Goal: Task Accomplishment & Management: Manage account settings

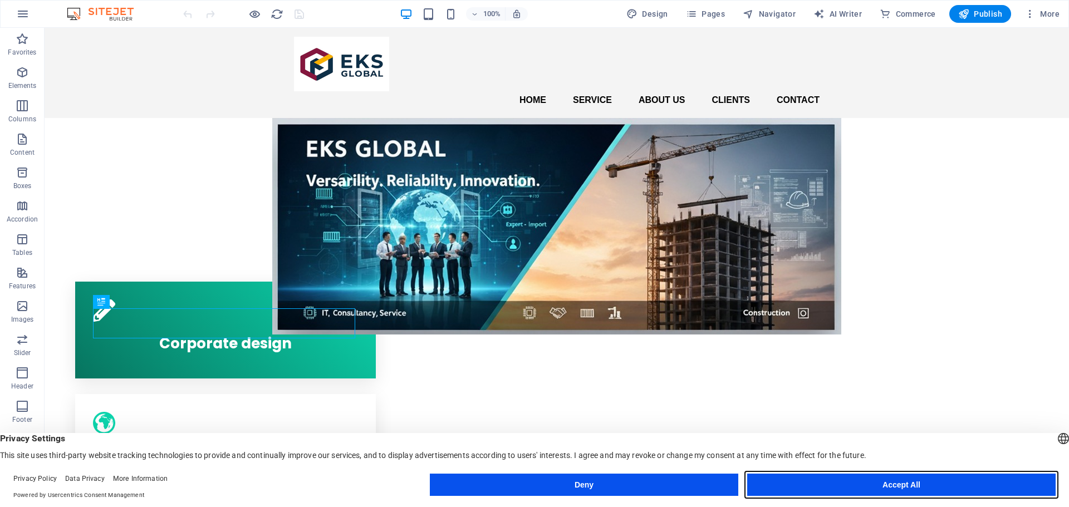
click at [837, 485] on button "Accept All" at bounding box center [901, 485] width 309 height 22
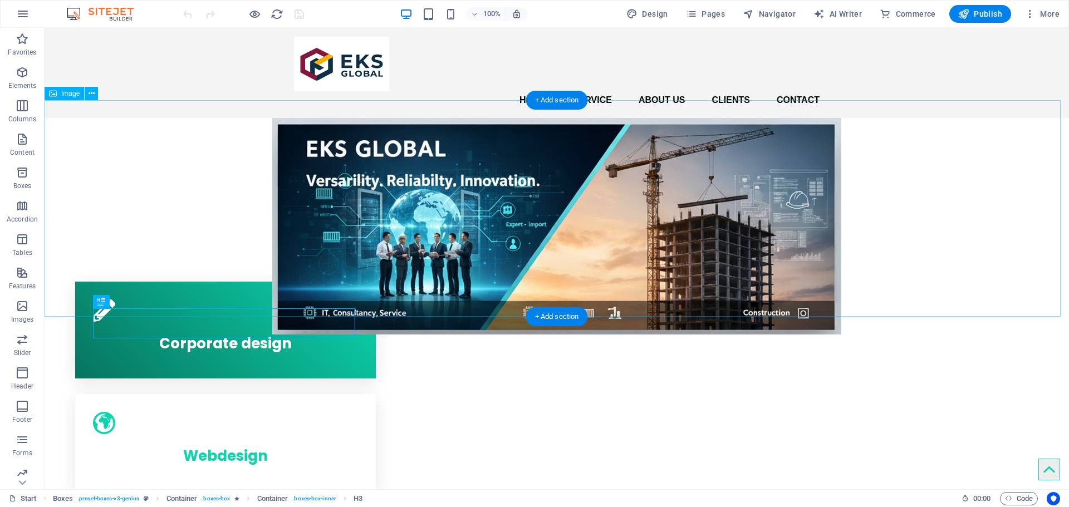
click at [434, 159] on figure at bounding box center [557, 226] width 1025 height 217
click at [426, 170] on figure at bounding box center [557, 226] width 1025 height 217
select select "px"
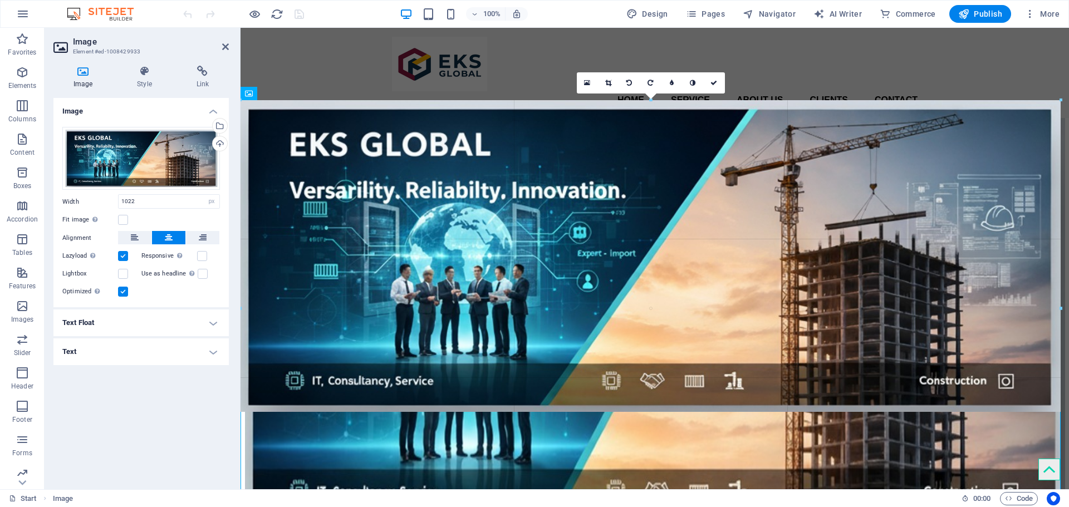
drag, startPoint x: 365, startPoint y: 210, endPoint x: 116, endPoint y: 246, distance: 252.1
type input "1473"
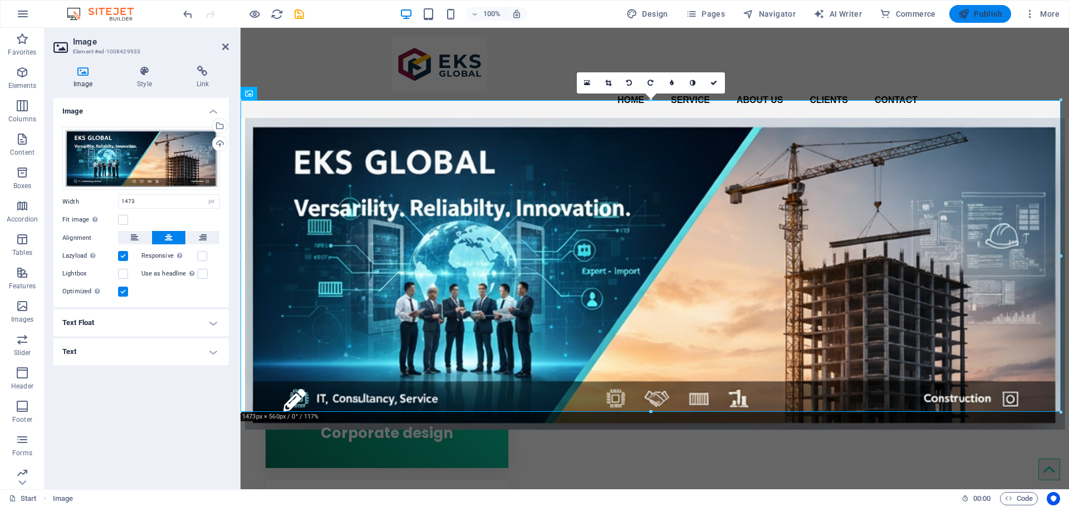
click at [978, 19] on button "Publish" at bounding box center [981, 14] width 62 height 18
checkbox input "false"
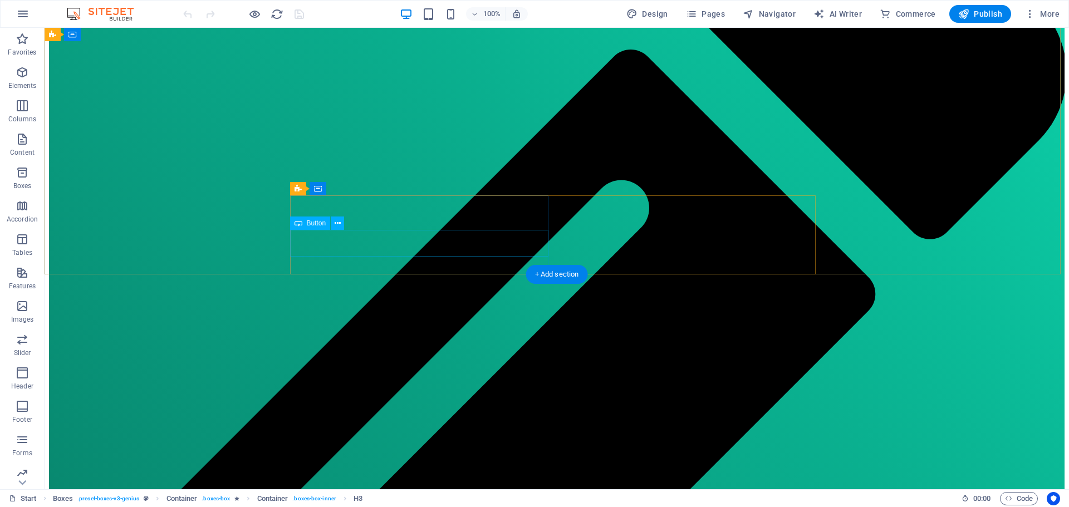
scroll to position [613, 0]
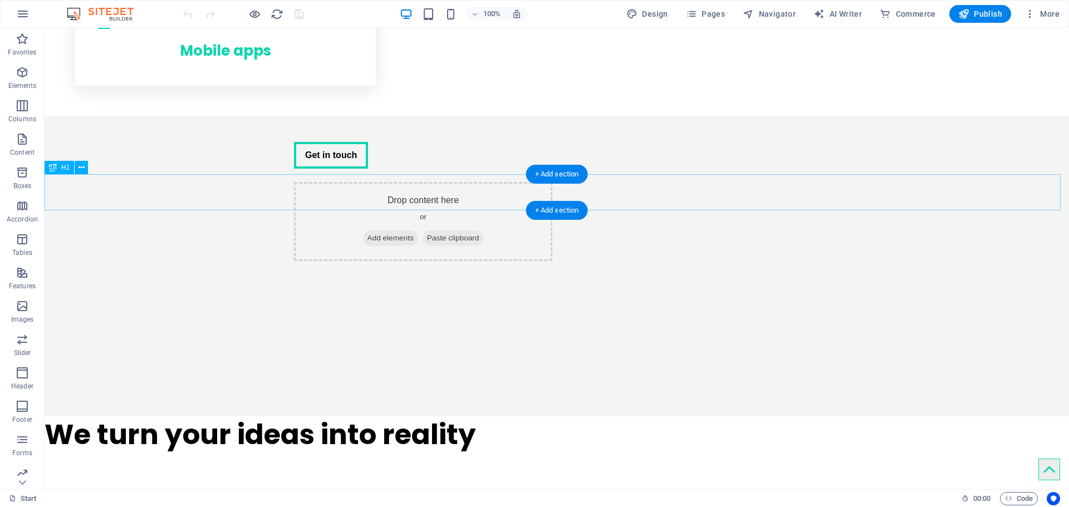
click at [49, 417] on div "We turn your ideas into reality" at bounding box center [557, 435] width 1025 height 36
click at [65, 417] on div "We turn your ideas into reality" at bounding box center [557, 435] width 1025 height 36
drag, startPoint x: 65, startPoint y: 197, endPoint x: 216, endPoint y: 198, distance: 151.5
click at [216, 417] on div "We turn your ideas into reality" at bounding box center [557, 435] width 1025 height 36
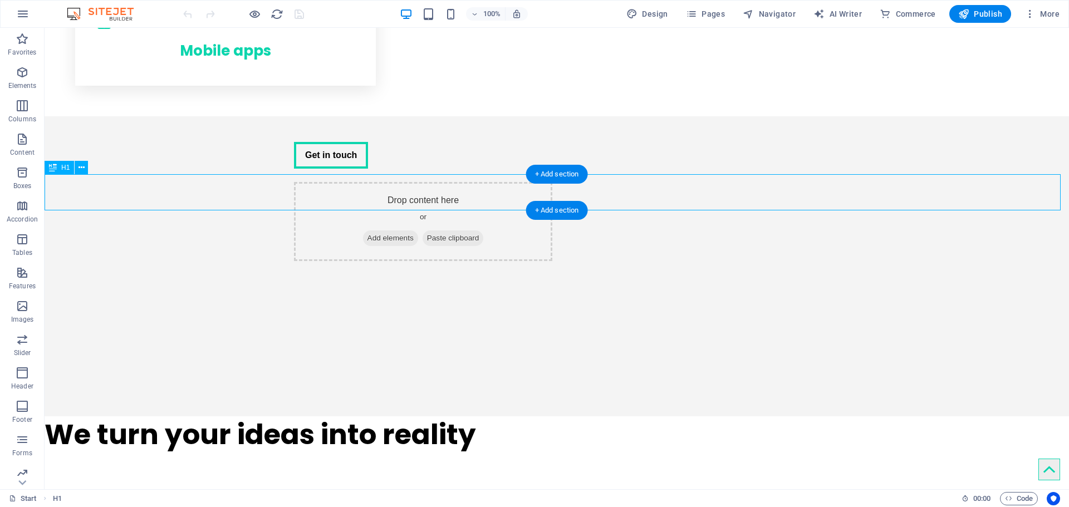
click at [370, 417] on div "We turn your ideas into reality" at bounding box center [557, 435] width 1025 height 36
click at [453, 417] on div "We turn your ideas into reality" at bounding box center [557, 435] width 1025 height 36
click at [404, 417] on div "We turn your ideas into reality" at bounding box center [557, 435] width 1025 height 36
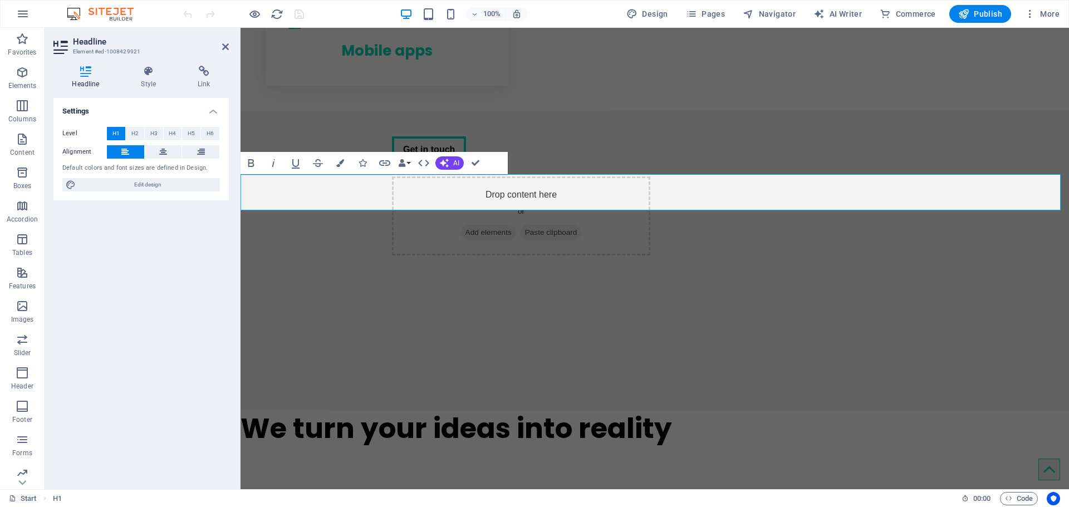
click at [404, 411] on h1 "We turn your ideas into reality" at bounding box center [655, 429] width 829 height 36
click at [245, 411] on h1 "We turn your ideas into reality" at bounding box center [655, 429] width 829 height 36
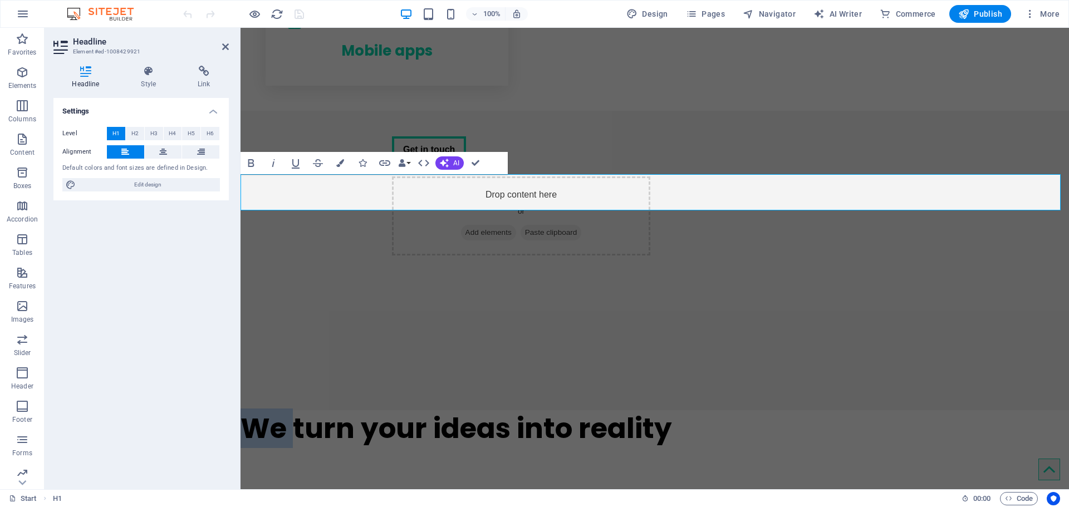
click at [245, 411] on h1 "We turn your ideas into reality" at bounding box center [655, 429] width 829 height 36
click at [427, 162] on icon "button" at bounding box center [423, 163] width 11 height 7
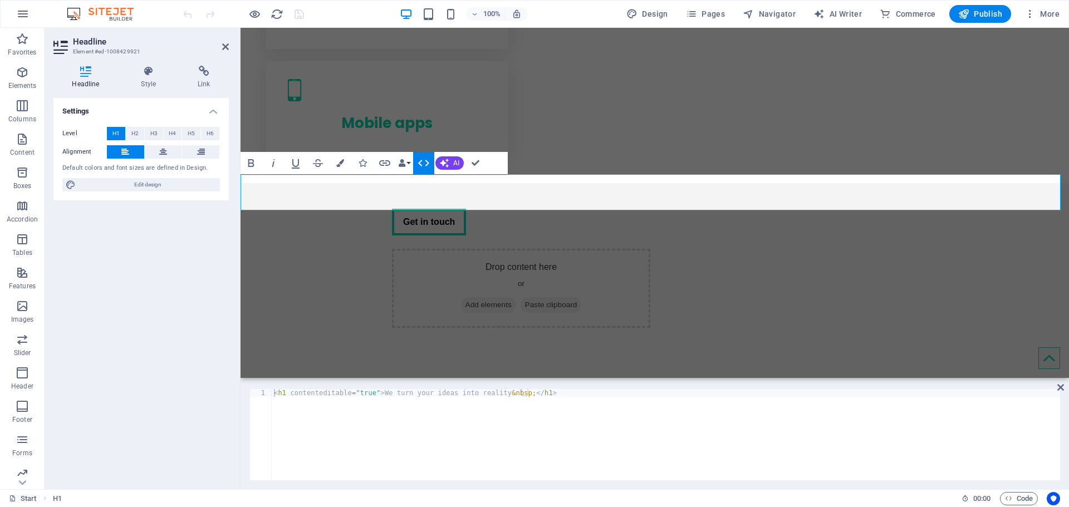
click at [427, 162] on icon "button" at bounding box center [423, 163] width 11 height 7
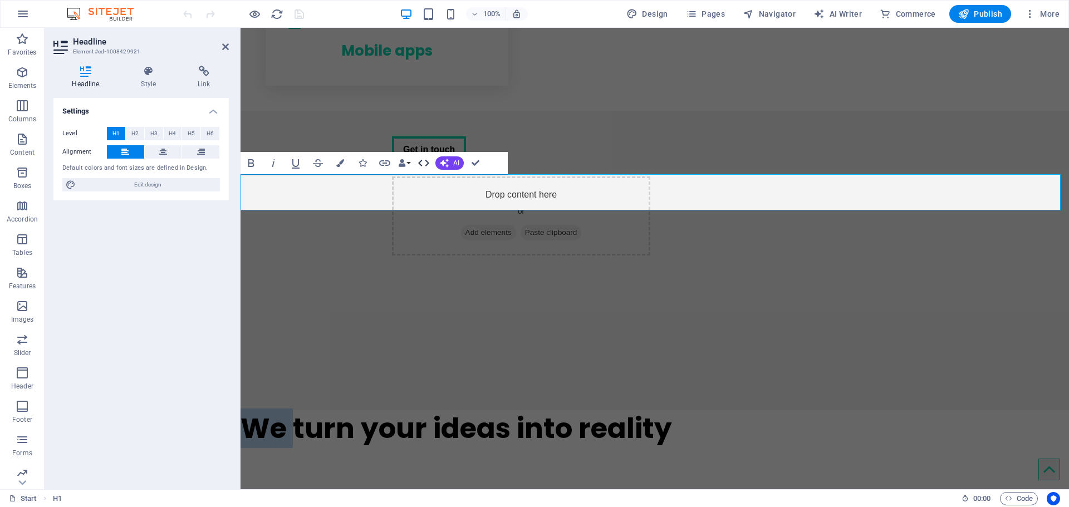
click at [418, 163] on icon "button" at bounding box center [423, 163] width 13 height 13
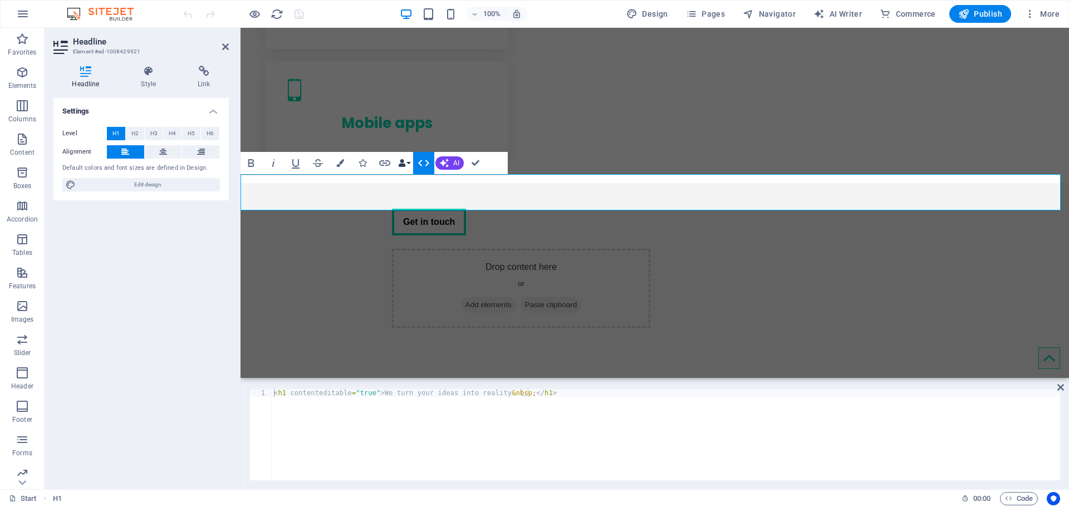
click at [407, 162] on button "Data Bindings" at bounding box center [405, 163] width 16 height 22
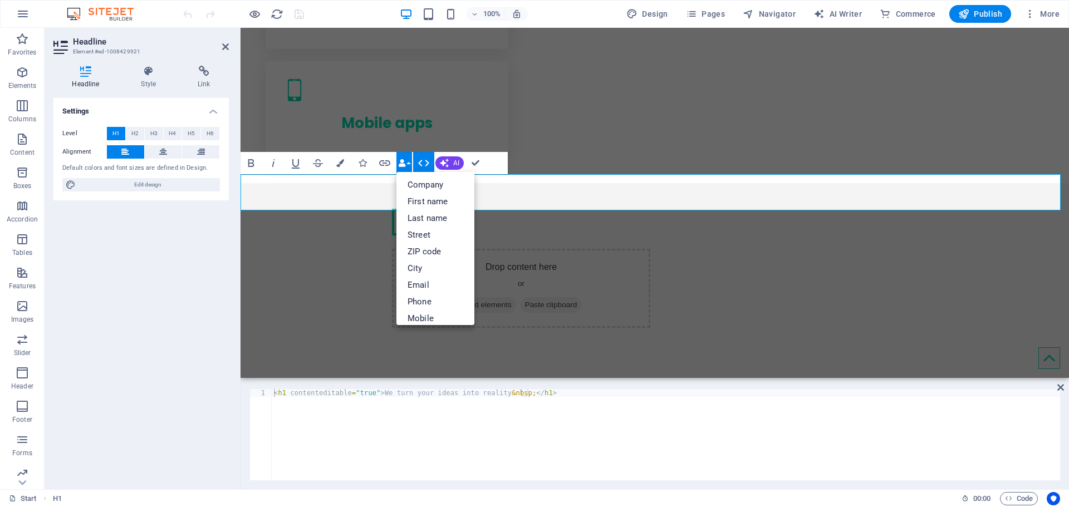
click at [407, 162] on button "Data Bindings" at bounding box center [405, 163] width 16 height 22
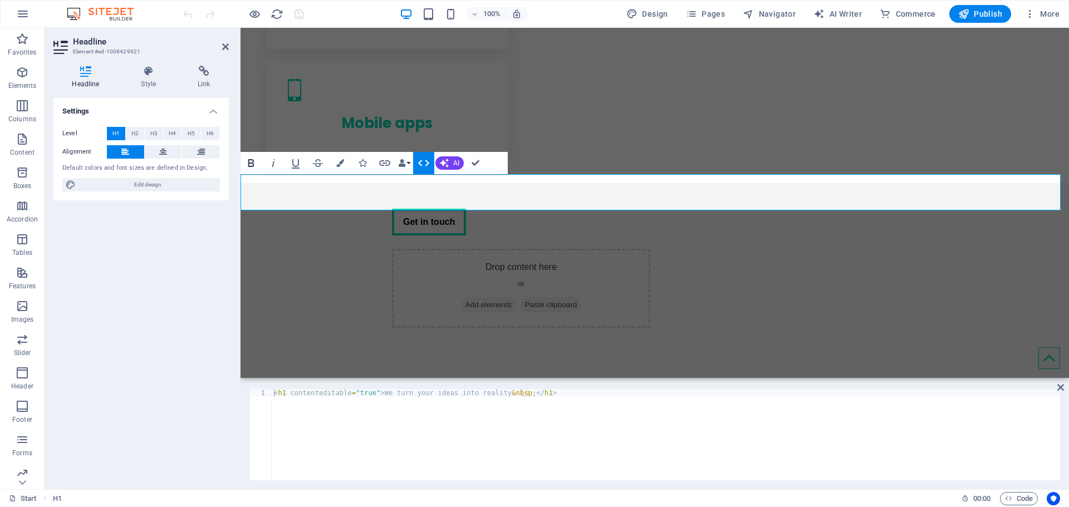
click at [257, 164] on icon "button" at bounding box center [251, 163] width 13 height 13
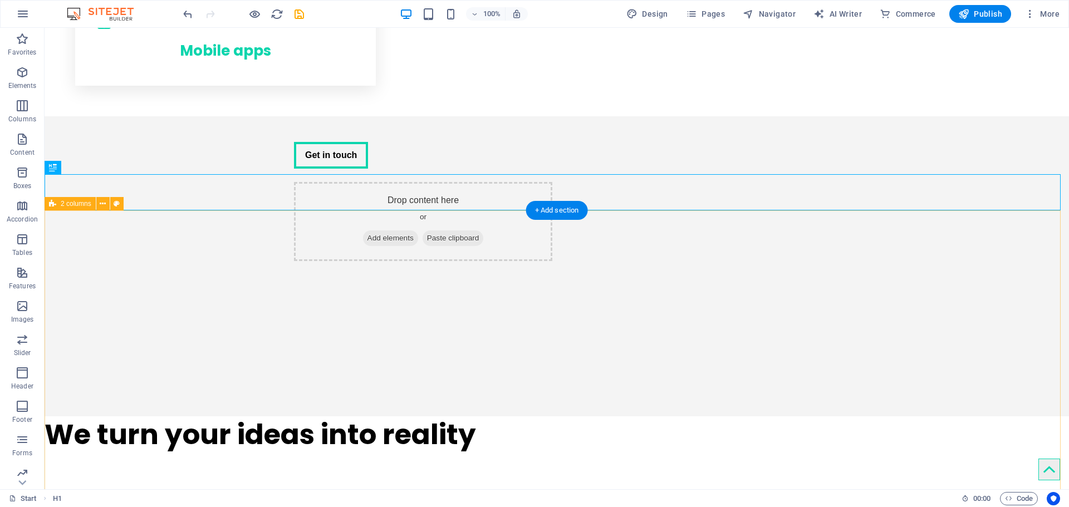
click at [253, 417] on div "We turn your ideas into reality" at bounding box center [557, 435] width 1025 height 36
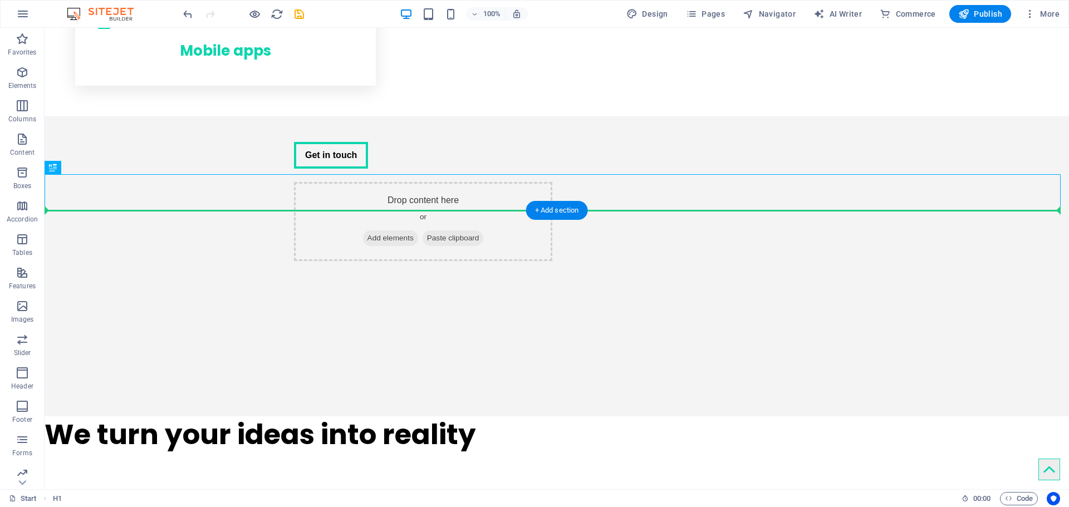
drag, startPoint x: 253, startPoint y: 195, endPoint x: 273, endPoint y: 205, distance: 21.9
click at [273, 417] on div "We turn your ideas into reality" at bounding box center [557, 435] width 1025 height 36
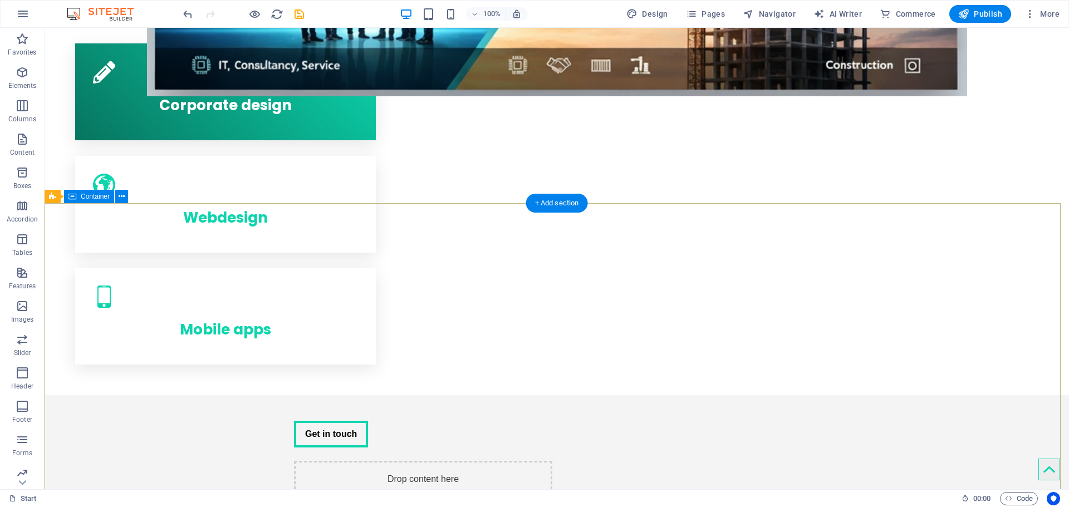
scroll to position [334, 0]
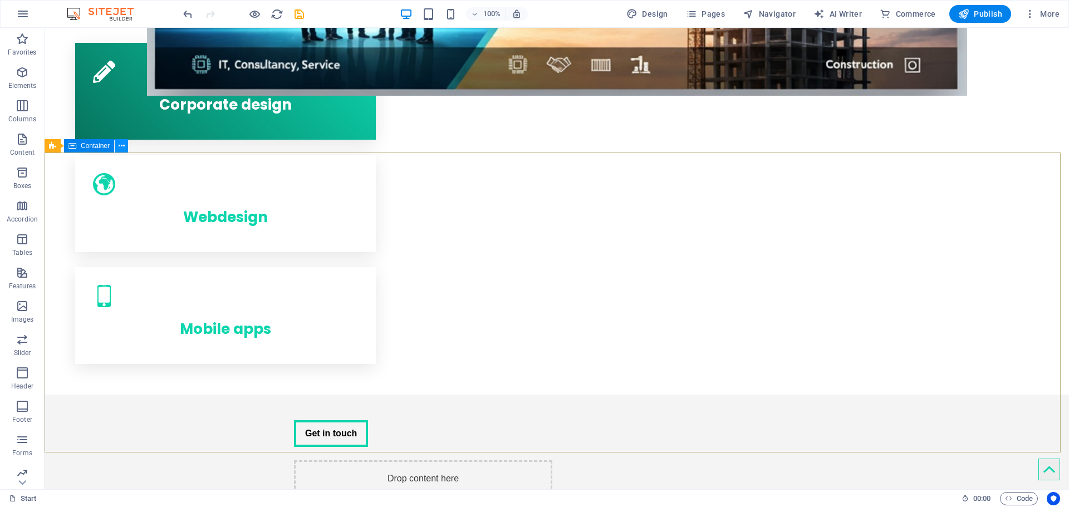
click at [125, 150] on button at bounding box center [121, 145] width 13 height 13
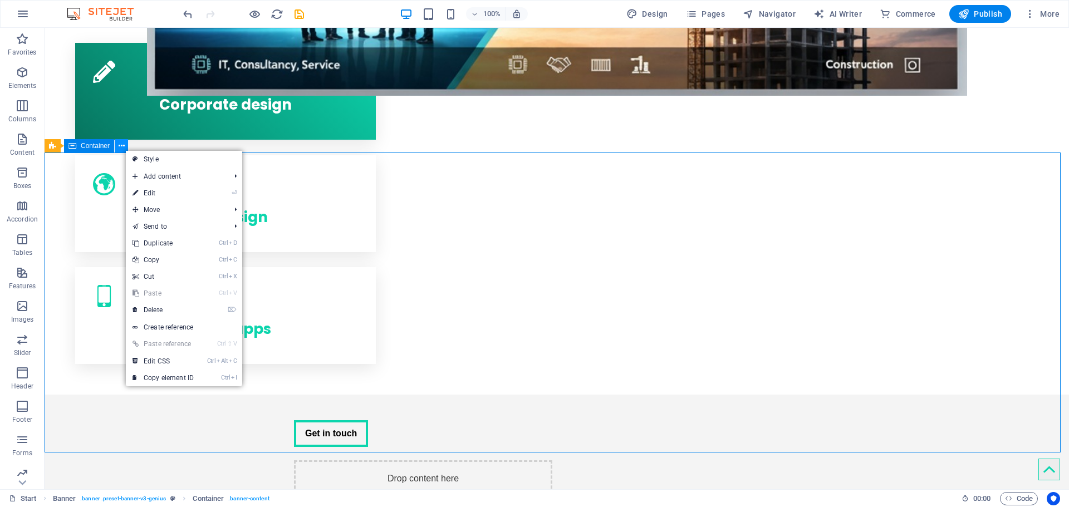
click at [117, 144] on button at bounding box center [121, 145] width 13 height 13
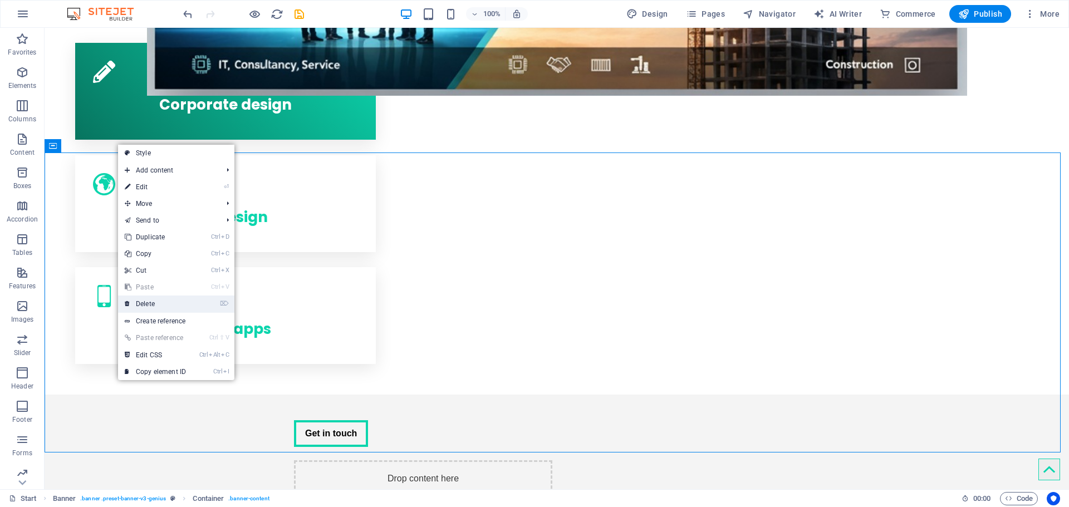
click at [172, 304] on link "⌦ Delete" at bounding box center [155, 304] width 75 height 17
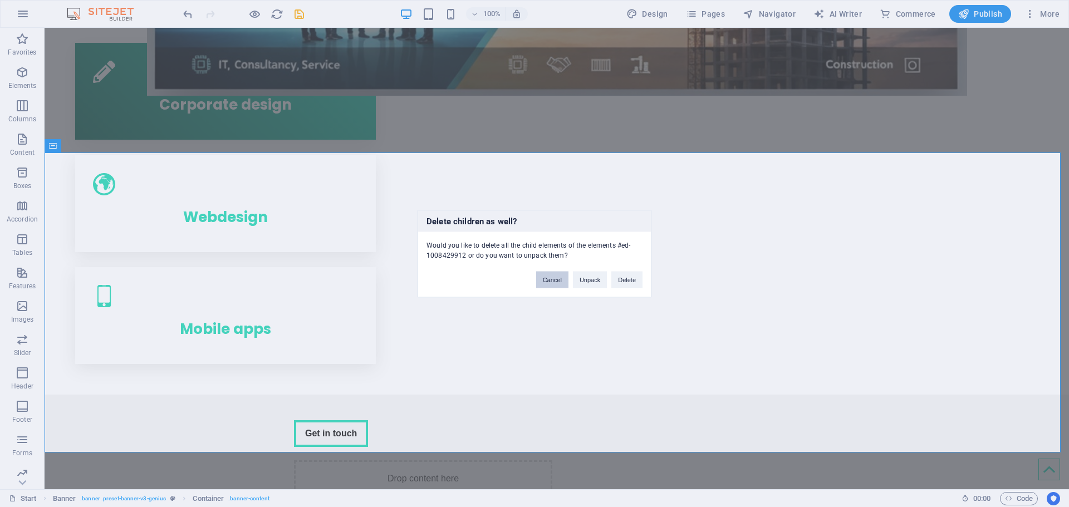
click at [559, 285] on button "Cancel" at bounding box center [552, 279] width 32 height 17
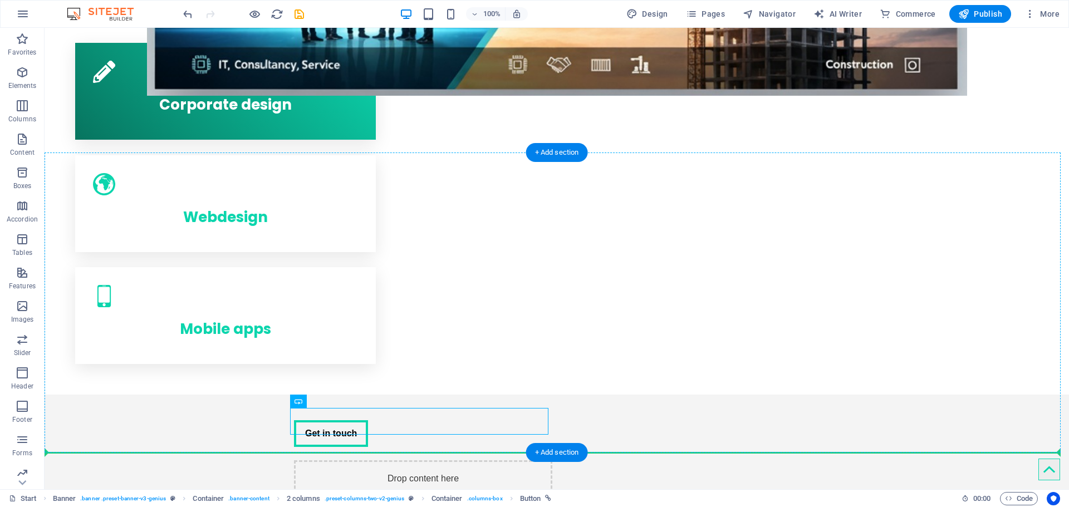
drag, startPoint x: 325, startPoint y: 422, endPoint x: 321, endPoint y: 371, distance: 51.4
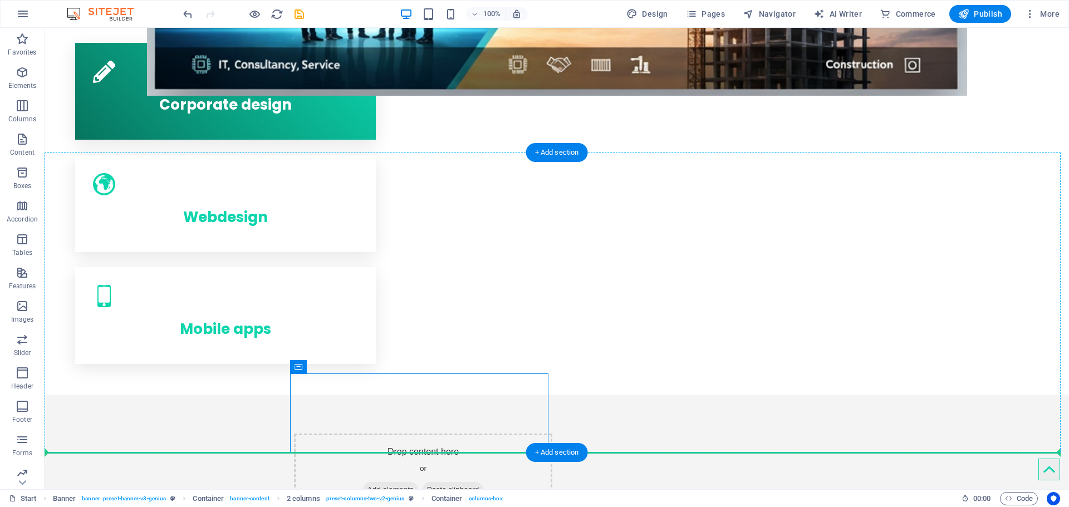
drag, startPoint x: 380, startPoint y: 422, endPoint x: 367, endPoint y: 307, distance: 115.5
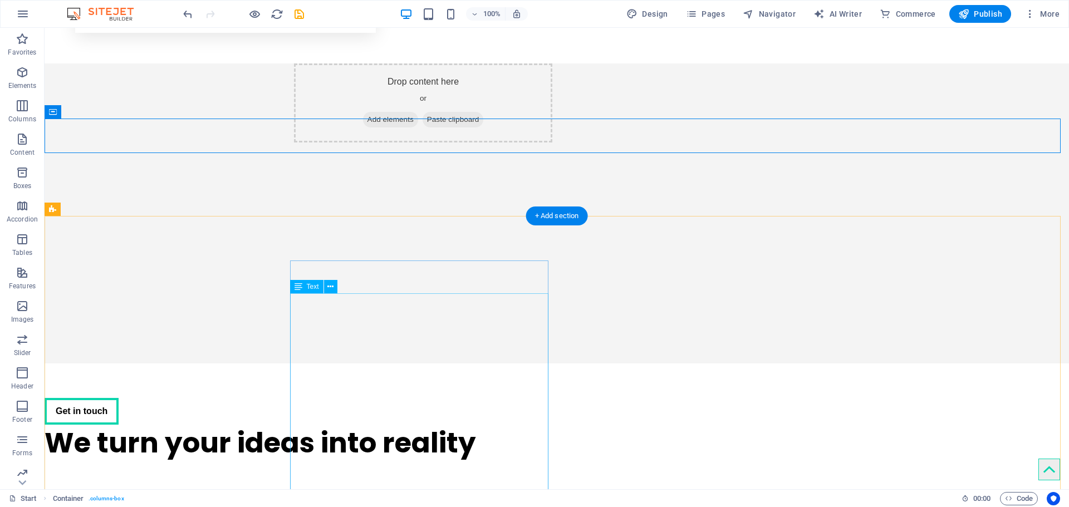
scroll to position [668, 0]
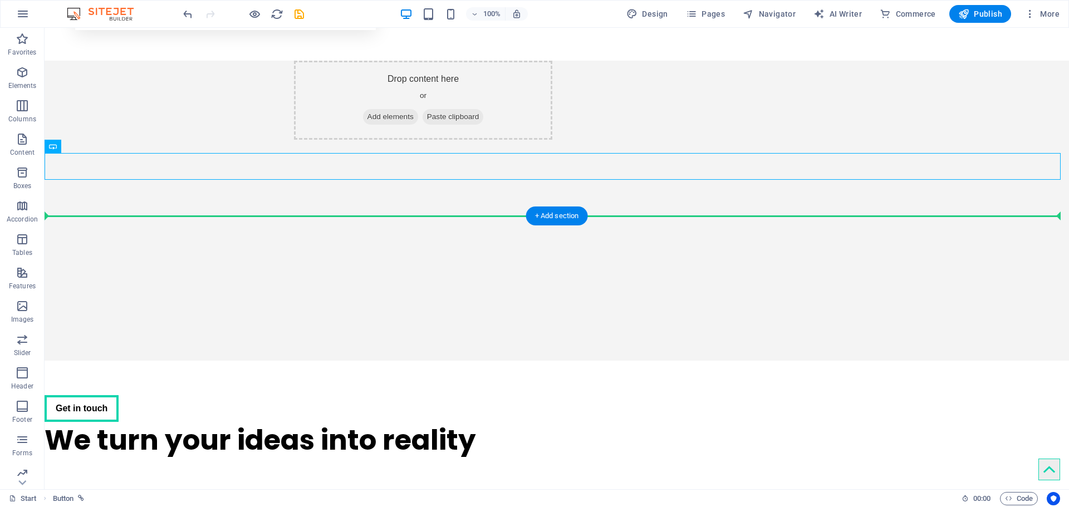
drag, startPoint x: 89, startPoint y: 169, endPoint x: 89, endPoint y: 240, distance: 70.2
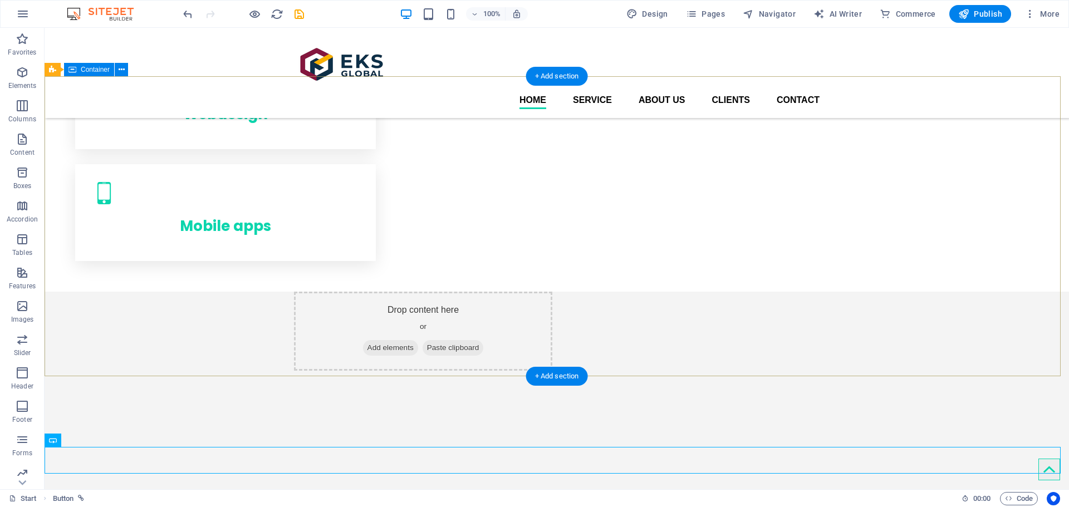
scroll to position [334, 0]
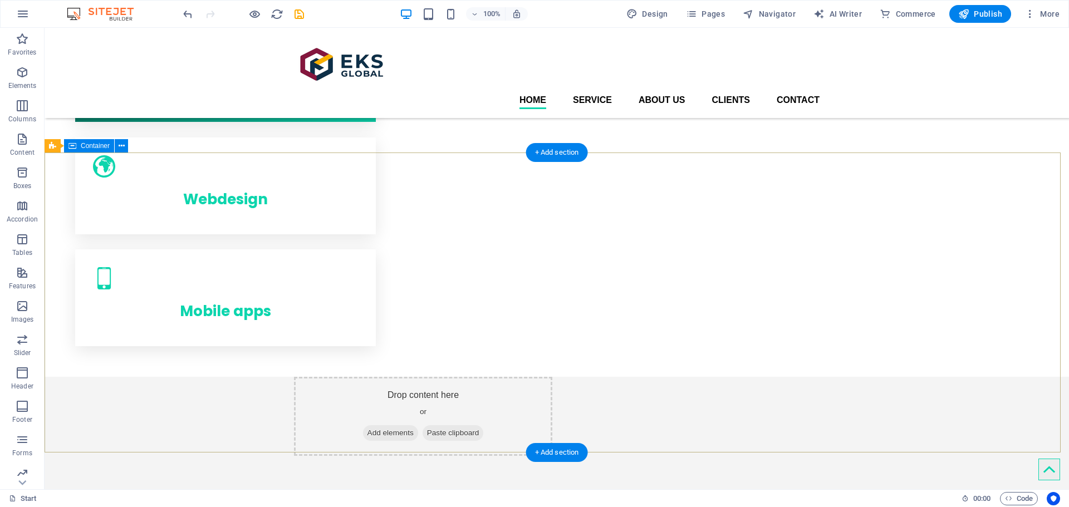
click at [187, 377] on div "Drop content here or Add elements Paste clipboard" at bounding box center [557, 416] width 1025 height 79
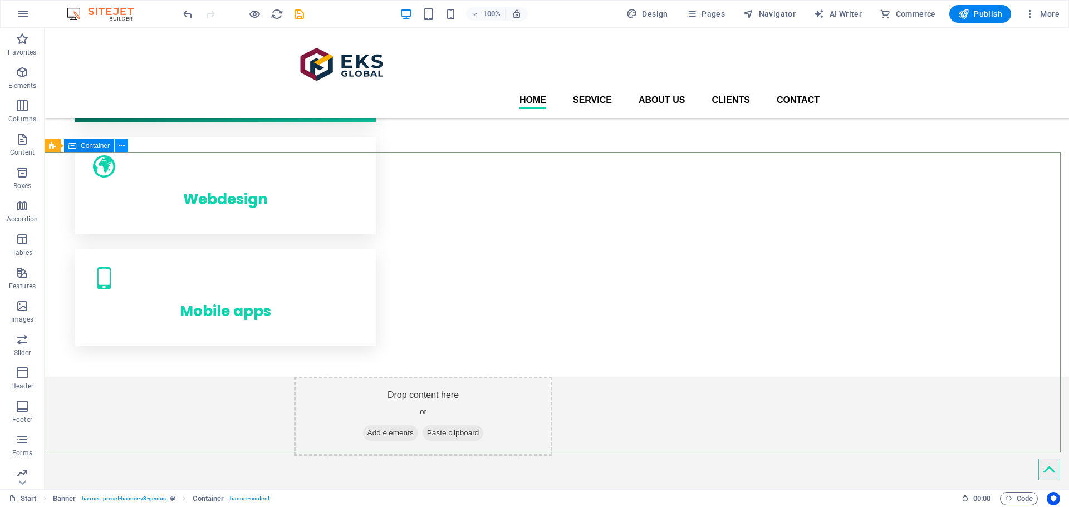
click at [123, 148] on icon at bounding box center [122, 146] width 6 height 12
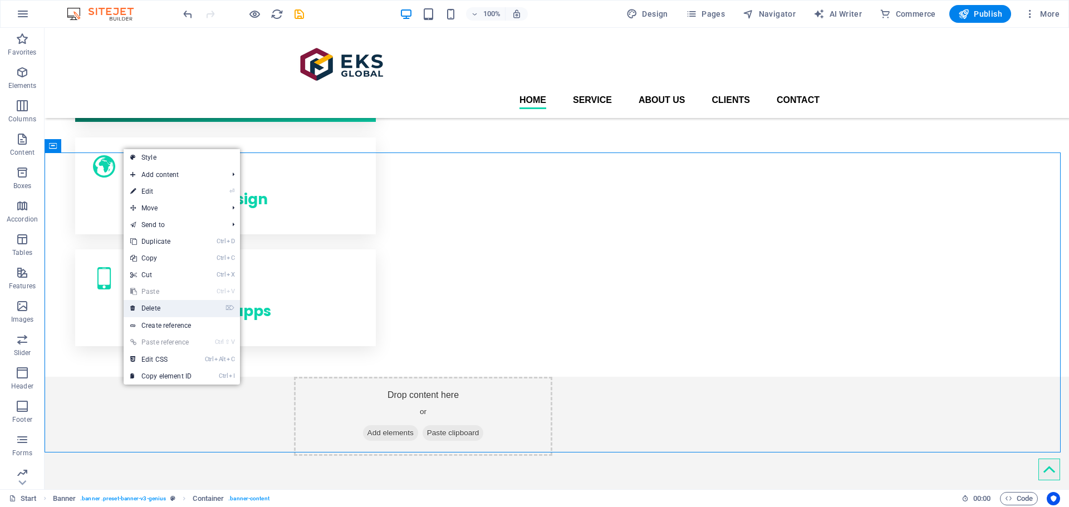
click at [153, 313] on link "⌦ Delete" at bounding box center [161, 308] width 75 height 17
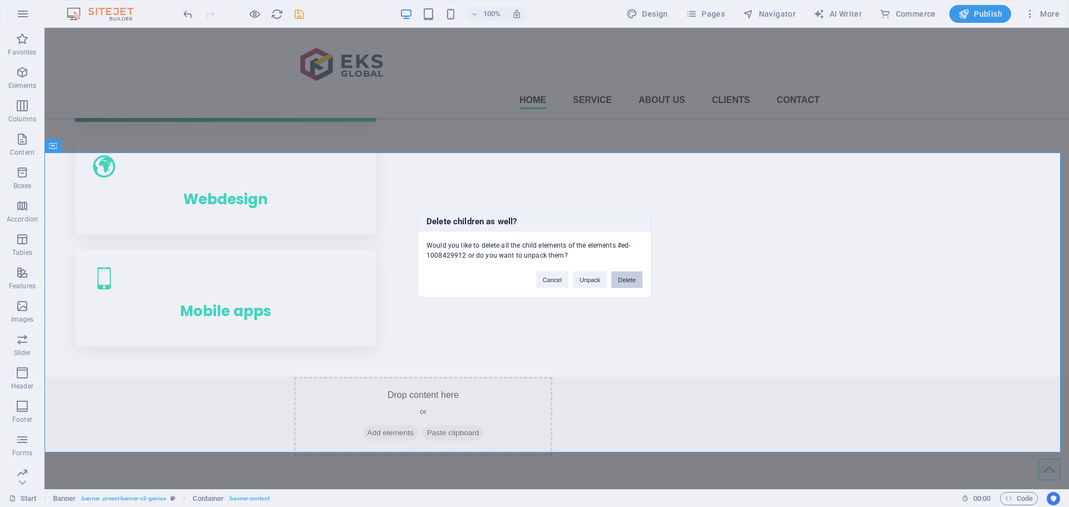
click at [622, 277] on button "Delete" at bounding box center [627, 279] width 31 height 17
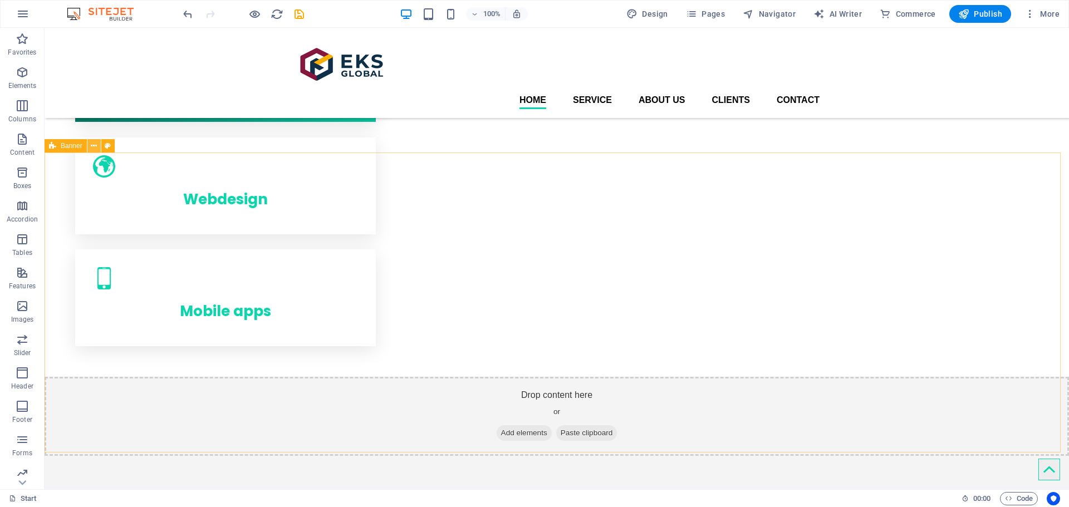
click at [92, 149] on icon at bounding box center [94, 146] width 6 height 12
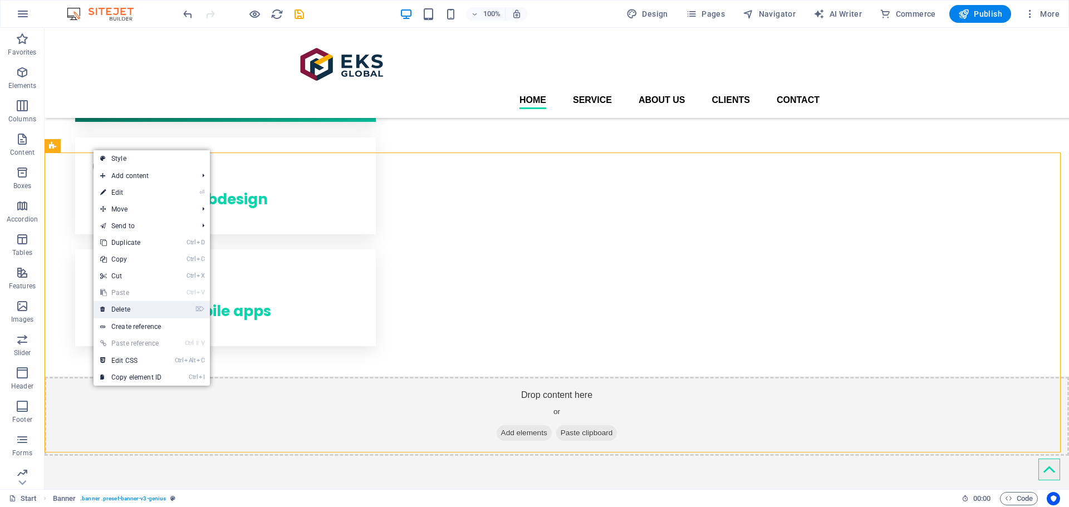
click at [119, 309] on link "⌦ Delete" at bounding box center [131, 309] width 75 height 17
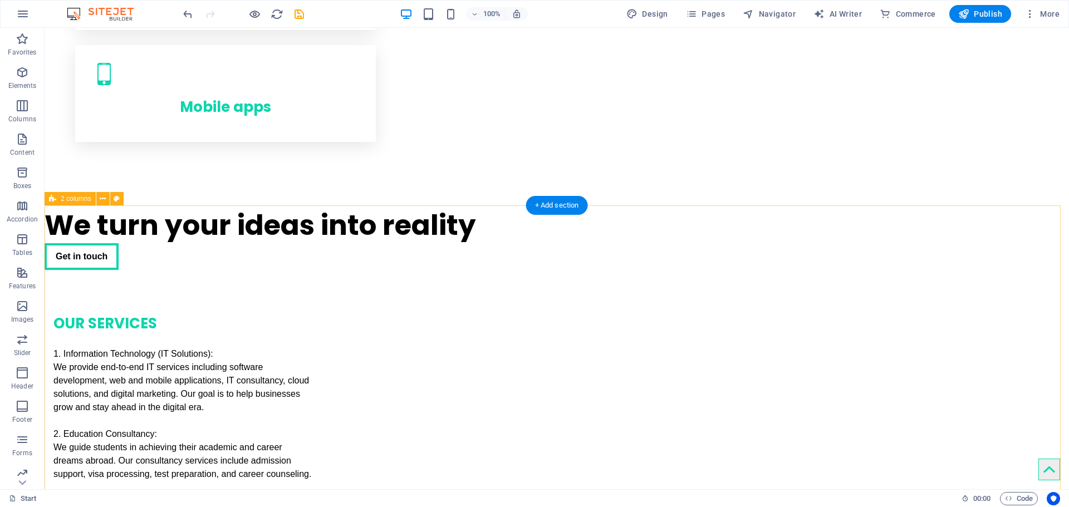
scroll to position [557, 0]
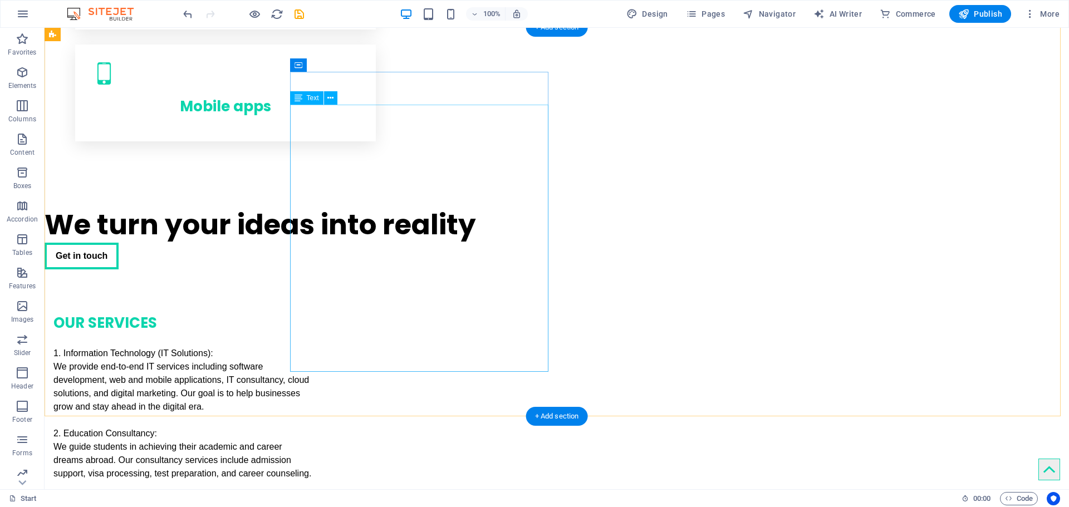
click at [312, 347] on div "1. Information Technology (IT Solutions): We provide end-to-end IT services inc…" at bounding box center [182, 480] width 258 height 267
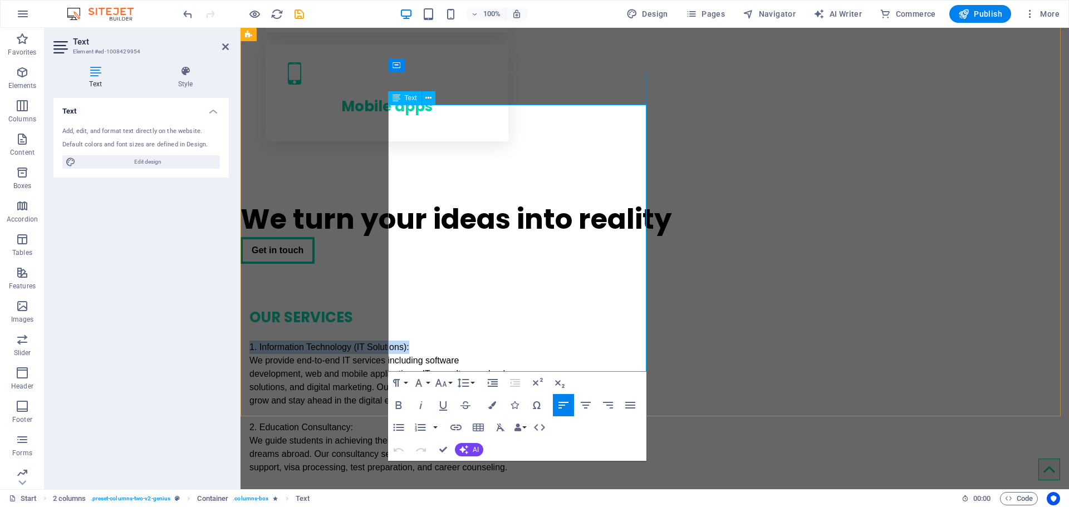
drag, startPoint x: 389, startPoint y: 111, endPoint x: 546, endPoint y: 109, distance: 157.1
click at [508, 341] on p "1. Information Technology (IT Solutions):" at bounding box center [379, 347] width 258 height 13
click at [399, 402] on icon "button" at bounding box center [398, 406] width 6 height 8
drag, startPoint x: 389, startPoint y: 190, endPoint x: 491, endPoint y: 191, distance: 101.9
click at [491, 421] on p "2. Education Consultancy:" at bounding box center [379, 427] width 258 height 13
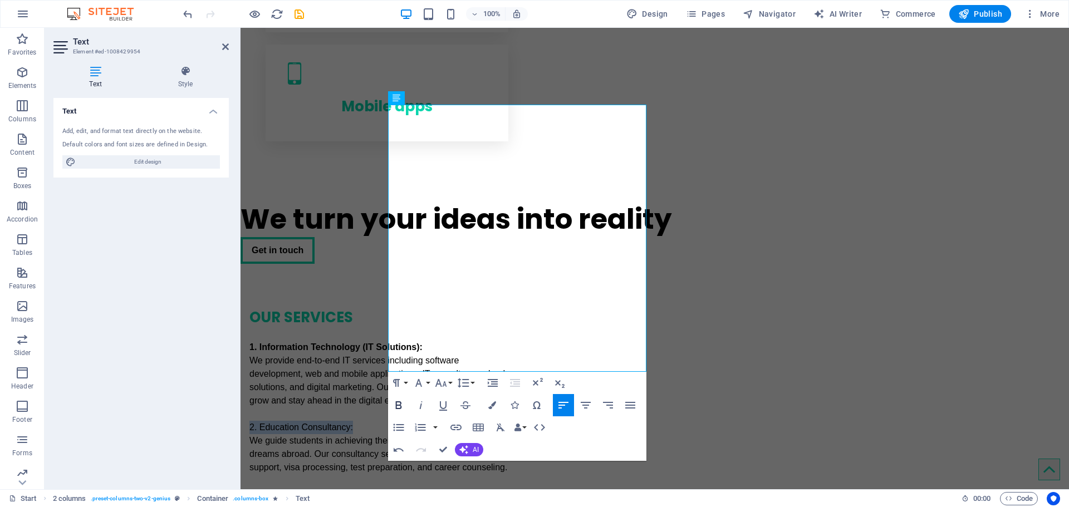
click at [399, 404] on icon "button" at bounding box center [398, 405] width 13 height 13
drag, startPoint x: 389, startPoint y: 257, endPoint x: 462, endPoint y: 261, distance: 73.7
click at [462, 488] on p "3. Export & Import:" at bounding box center [379, 494] width 258 height 13
click at [398, 402] on icon "button" at bounding box center [398, 405] width 13 height 13
drag, startPoint x: 388, startPoint y: 325, endPoint x: 471, endPoint y: 328, distance: 83.0
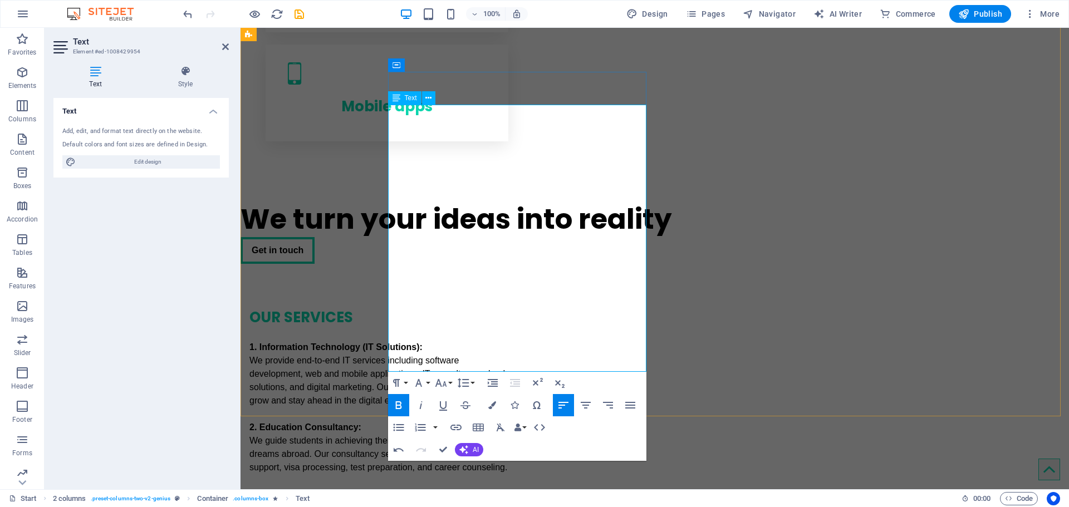
click at [395, 402] on icon "button" at bounding box center [398, 405] width 13 height 13
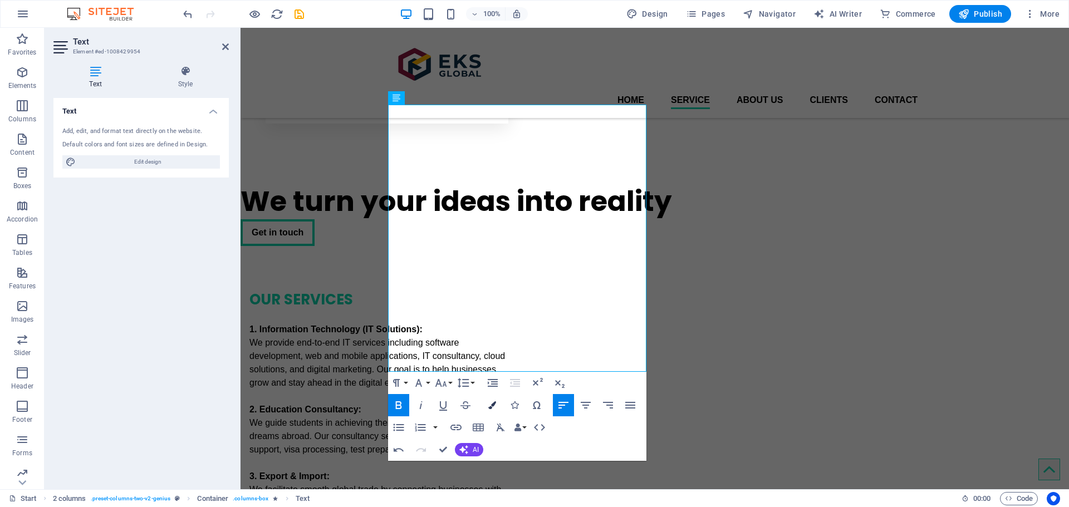
click at [495, 405] on icon "button" at bounding box center [492, 406] width 8 height 8
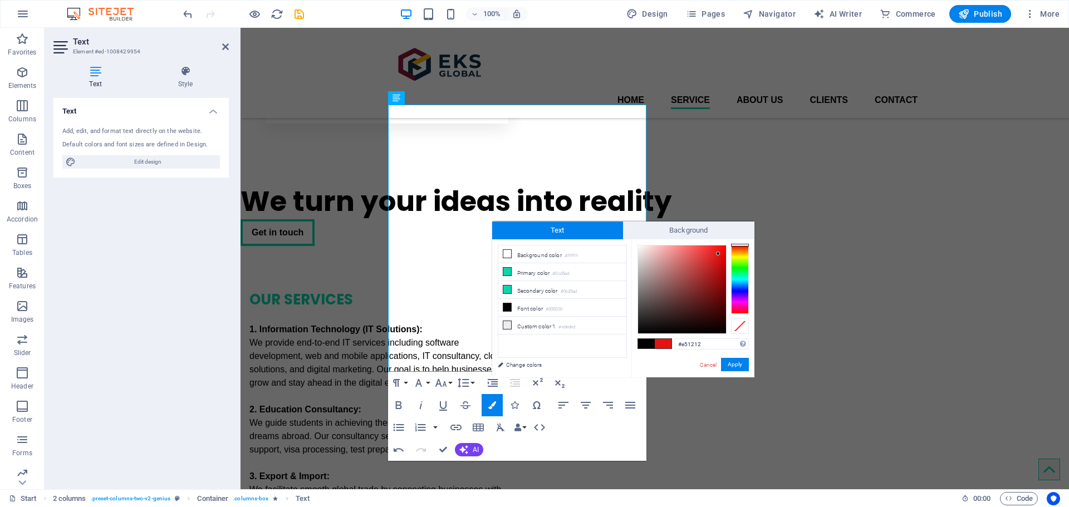
click at [719, 254] on div at bounding box center [682, 290] width 88 height 88
drag, startPoint x: 720, startPoint y: 255, endPoint x: 736, endPoint y: 284, distance: 33.7
click at [736, 284] on div at bounding box center [693, 289] width 111 height 89
click at [742, 364] on button "Apply" at bounding box center [735, 364] width 28 height 13
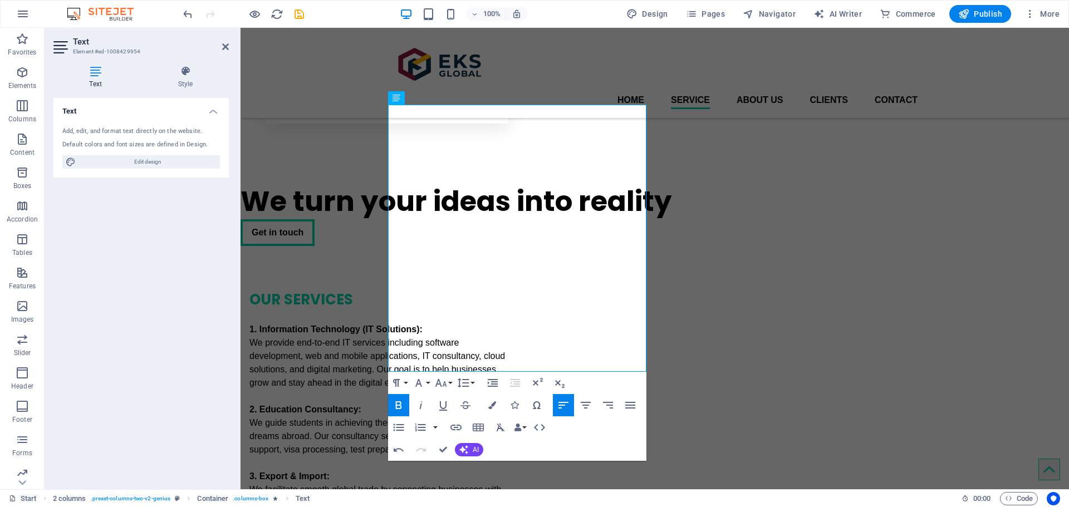
click at [394, 253] on div "Drag here to replace the existing content. Press “Ctrl” if you want to create a…" at bounding box center [655, 259] width 829 height 462
drag, startPoint x: 468, startPoint y: 327, endPoint x: 383, endPoint y: 328, distance: 85.2
click at [493, 405] on icon "button" at bounding box center [492, 406] width 8 height 8
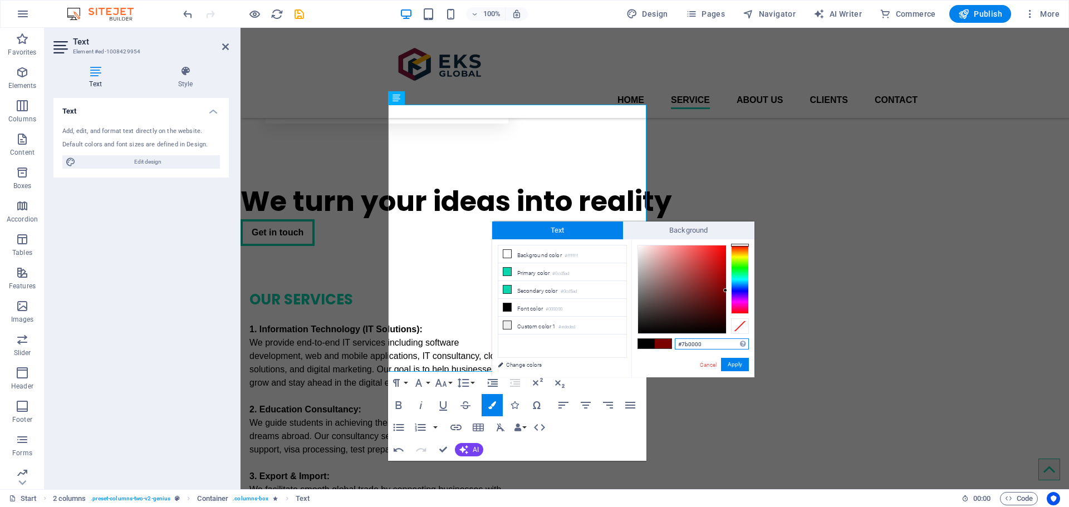
drag, startPoint x: 717, startPoint y: 263, endPoint x: 730, endPoint y: 291, distance: 30.2
click at [730, 291] on div at bounding box center [693, 289] width 111 height 89
click at [720, 285] on div at bounding box center [720, 284] width 4 height 4
click at [721, 280] on div at bounding box center [682, 290] width 88 height 88
drag, startPoint x: 724, startPoint y: 280, endPoint x: 727, endPoint y: 289, distance: 9.3
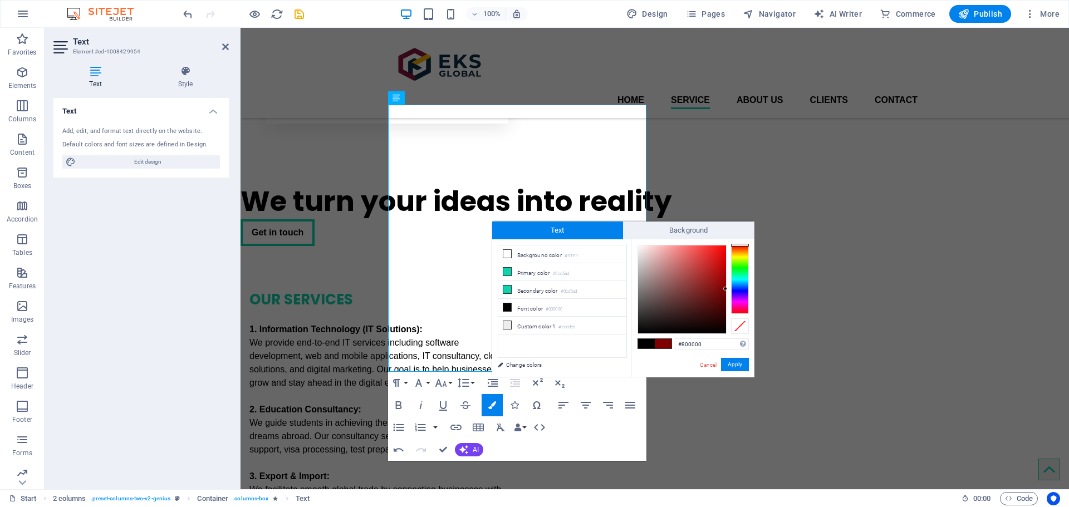
click at [726, 289] on div at bounding box center [682, 290] width 88 height 88
click at [728, 294] on div at bounding box center [693, 289] width 111 height 89
click at [722, 289] on div at bounding box center [721, 288] width 4 height 4
click at [737, 365] on button "Apply" at bounding box center [735, 364] width 28 height 13
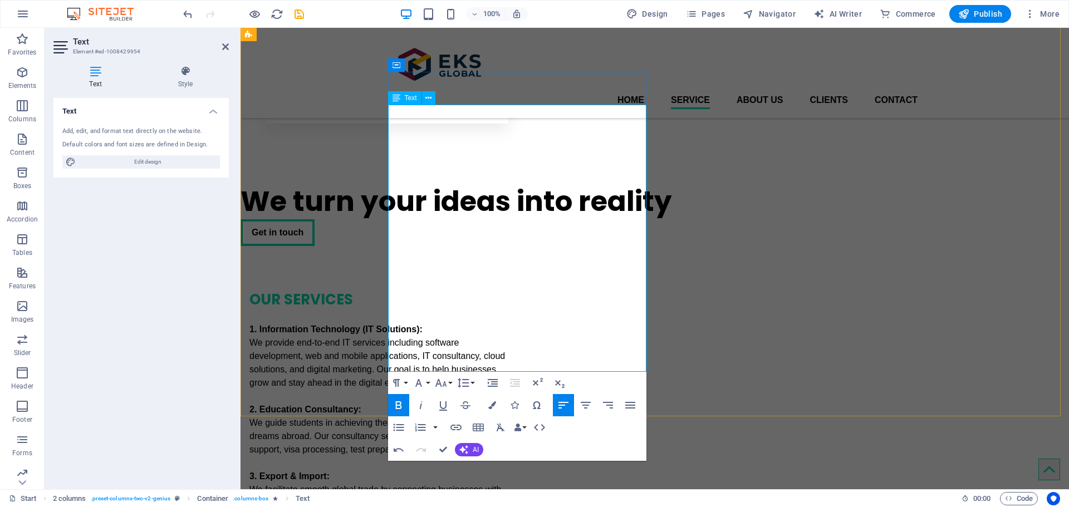
click at [496, 404] on button "Colors" at bounding box center [492, 405] width 21 height 22
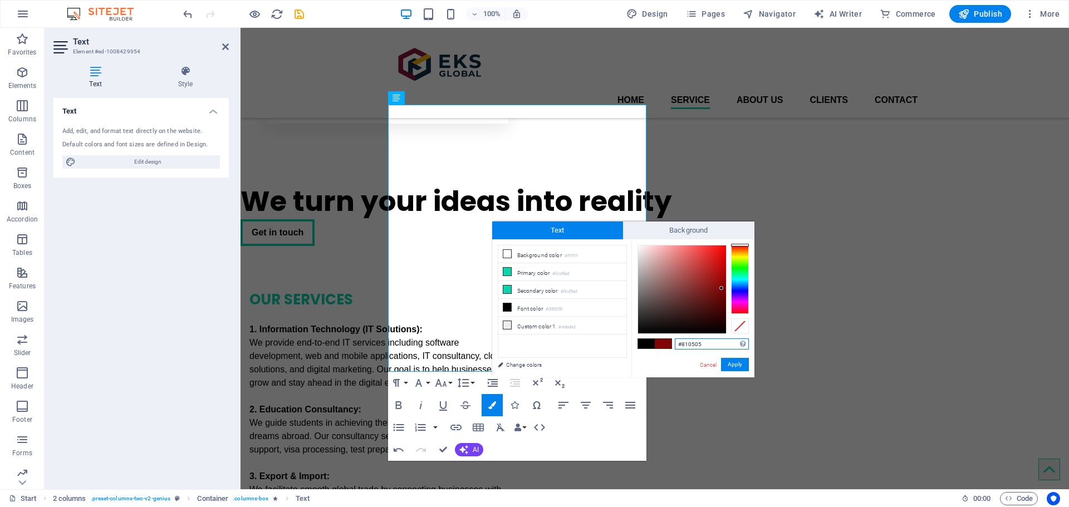
click at [689, 346] on input "#810505" at bounding box center [712, 344] width 74 height 11
click at [712, 368] on link "Cancel" at bounding box center [708, 365] width 19 height 8
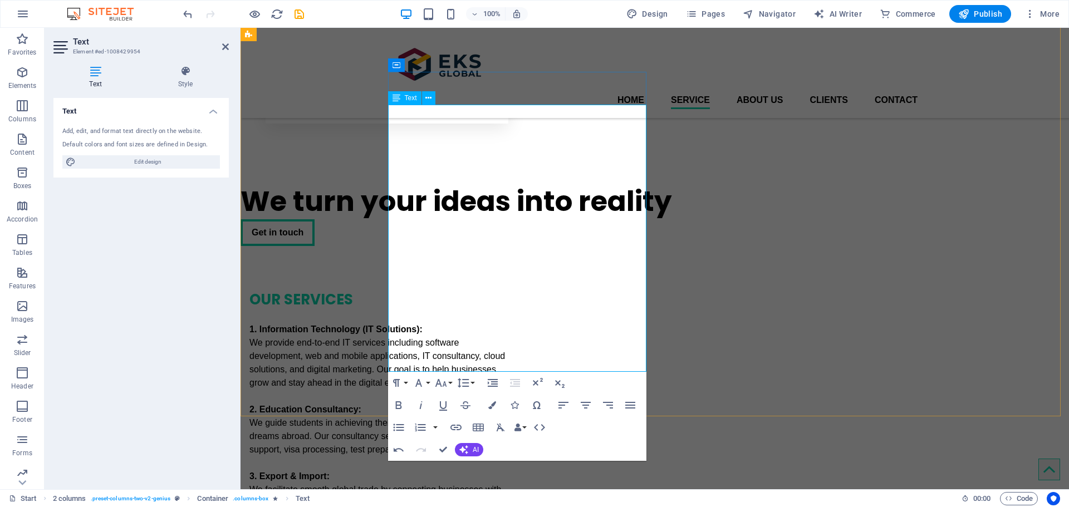
click at [330, 472] on strong "3. Export & Import:" at bounding box center [290, 476] width 80 height 9
click at [494, 404] on icon "button" at bounding box center [492, 406] width 8 height 8
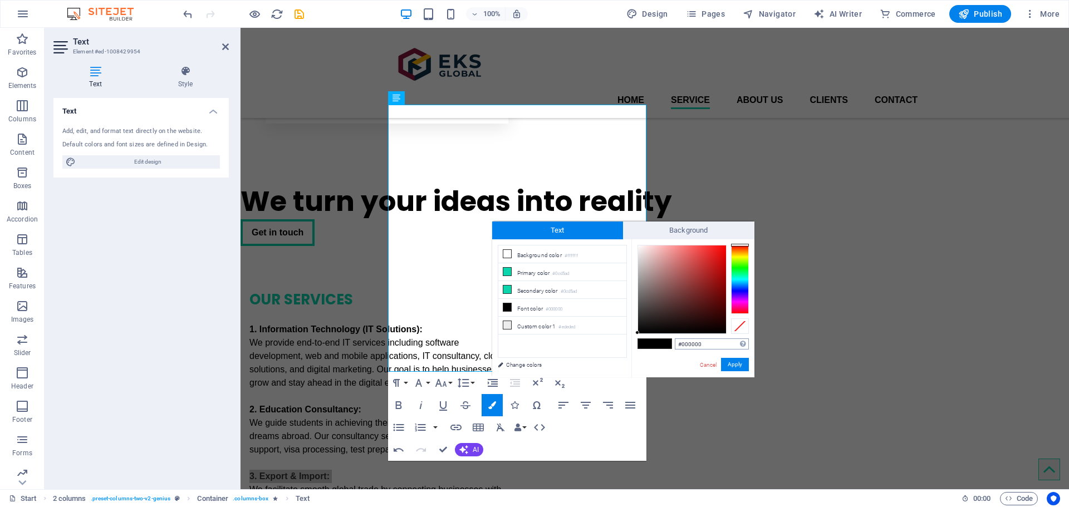
click at [701, 346] on input "#000000" at bounding box center [712, 344] width 74 height 11
click at [734, 365] on button "Apply" at bounding box center [735, 364] width 28 height 13
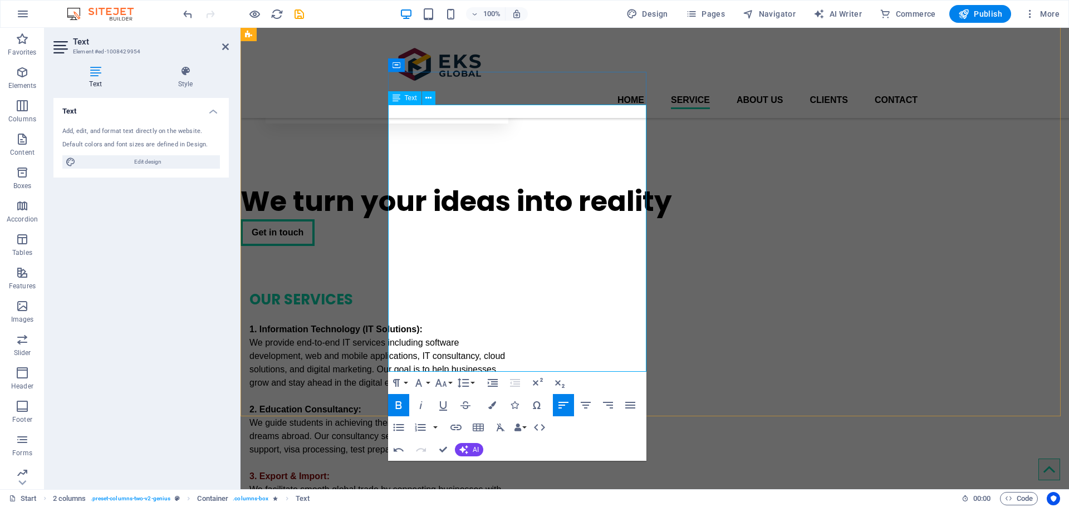
click at [361, 405] on strong "2. Education Consultancy:" at bounding box center [306, 409] width 112 height 9
click at [493, 404] on icon "button" at bounding box center [492, 406] width 8 height 8
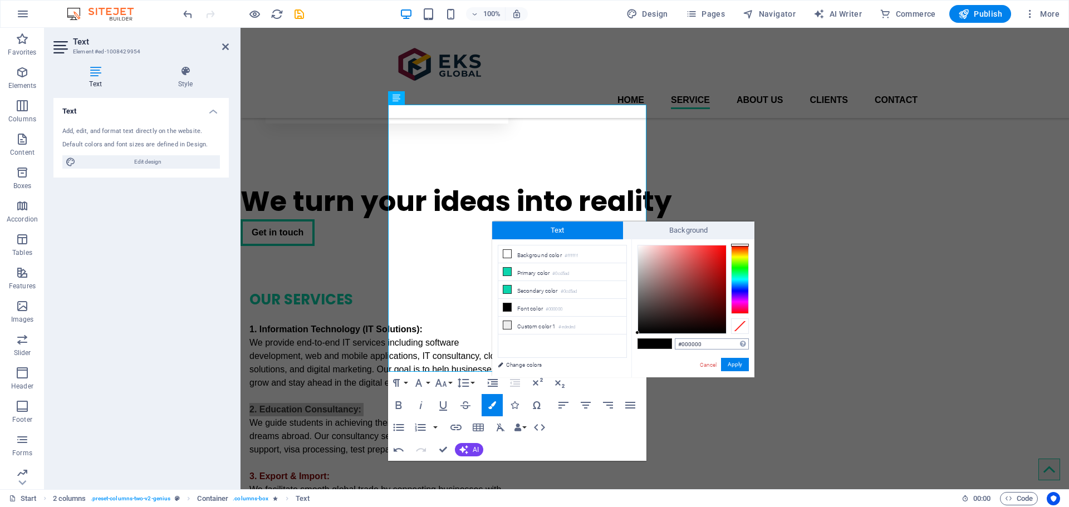
click at [692, 345] on input "#000000" at bounding box center [712, 344] width 74 height 11
type input "#810505"
click at [729, 364] on button "Apply" at bounding box center [735, 364] width 28 height 13
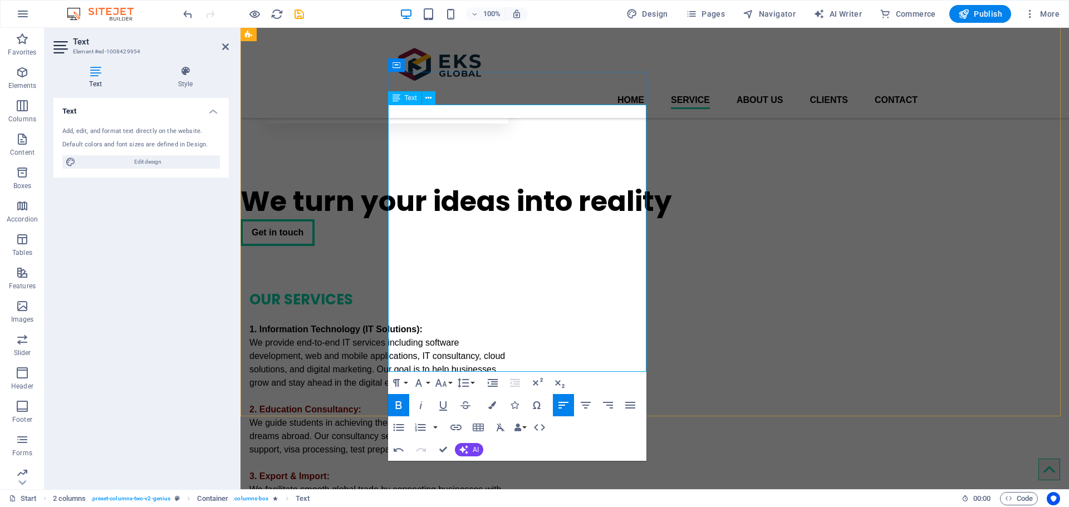
click at [423, 325] on strong "1. Information Technology (IT Solutions):" at bounding box center [336, 329] width 173 height 9
click at [440, 323] on p "#810505" at bounding box center [379, 329] width 258 height 13
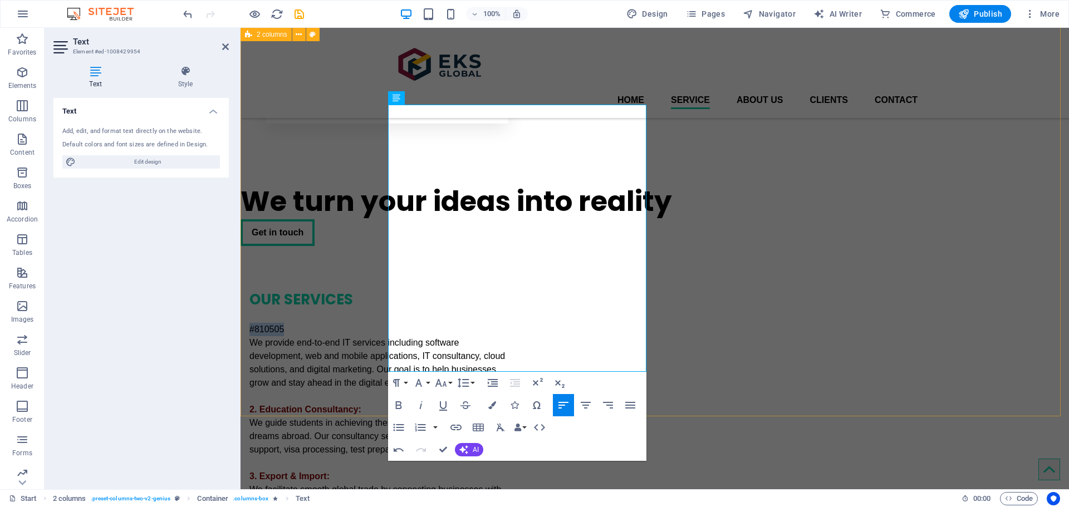
drag, startPoint x: 440, startPoint y: 107, endPoint x: 377, endPoint y: 107, distance: 63.5
click at [437, 323] on p "#810505" at bounding box center [379, 329] width 258 height 13
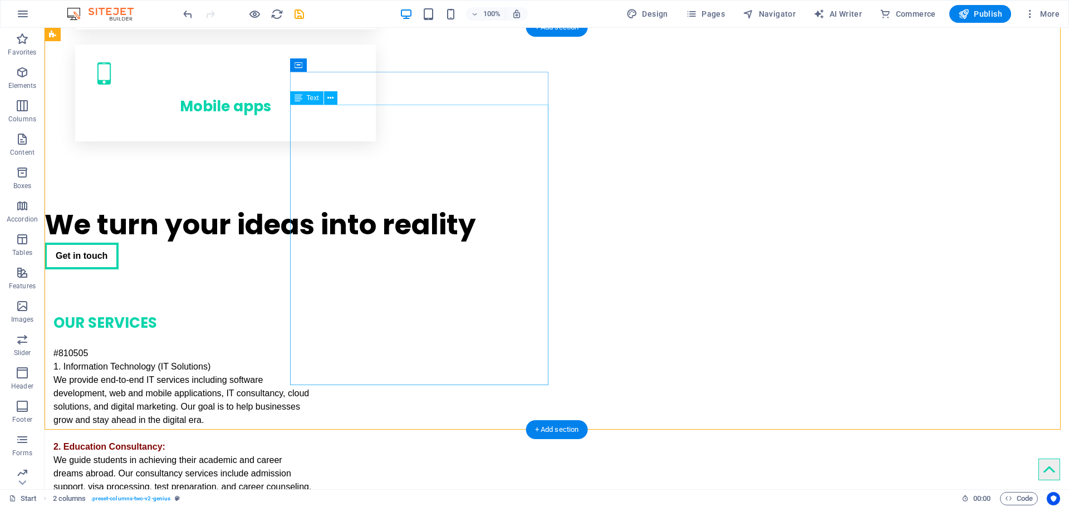
click at [312, 347] on div "#810505 1. Information Technology (IT Solutions) We provide end-to-end IT servi…" at bounding box center [182, 487] width 258 height 281
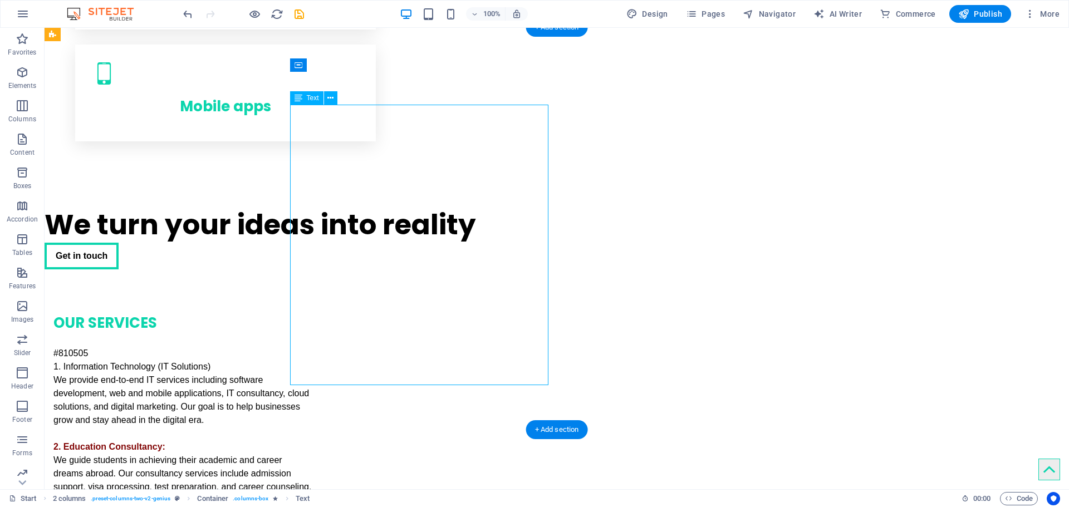
click at [312, 347] on div "#810505 1. Information Technology (IT Solutions) We provide end-to-end IT servi…" at bounding box center [182, 487] width 258 height 281
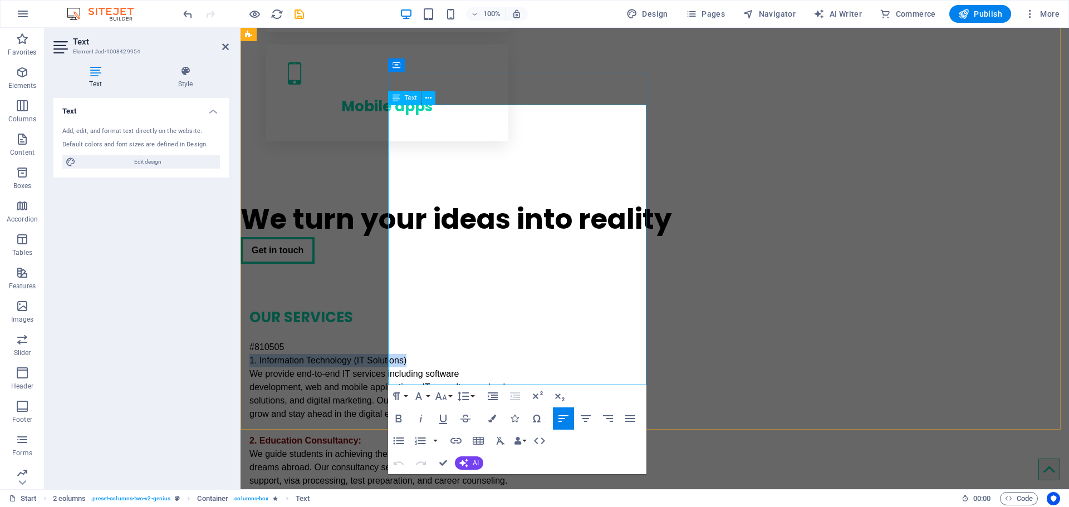
drag, startPoint x: 388, startPoint y: 125, endPoint x: 549, endPoint y: 119, distance: 160.6
click at [508, 354] on p "1. Information Technology (IT Solutions)" at bounding box center [379, 360] width 258 height 13
click at [400, 415] on icon "button" at bounding box center [398, 418] width 13 height 13
click at [409, 341] on p "#810505" at bounding box center [379, 347] width 258 height 13
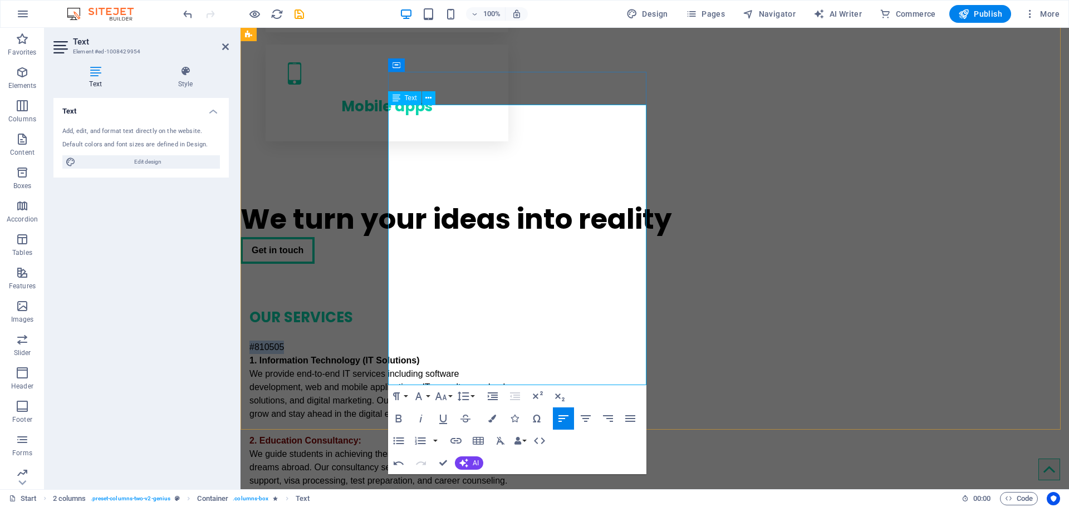
click at [409, 341] on p "#810505" at bounding box center [379, 347] width 258 height 13
copy p "#810505"
click at [389, 356] on strong "1. Information Technology (IT Solutions)" at bounding box center [335, 360] width 170 height 9
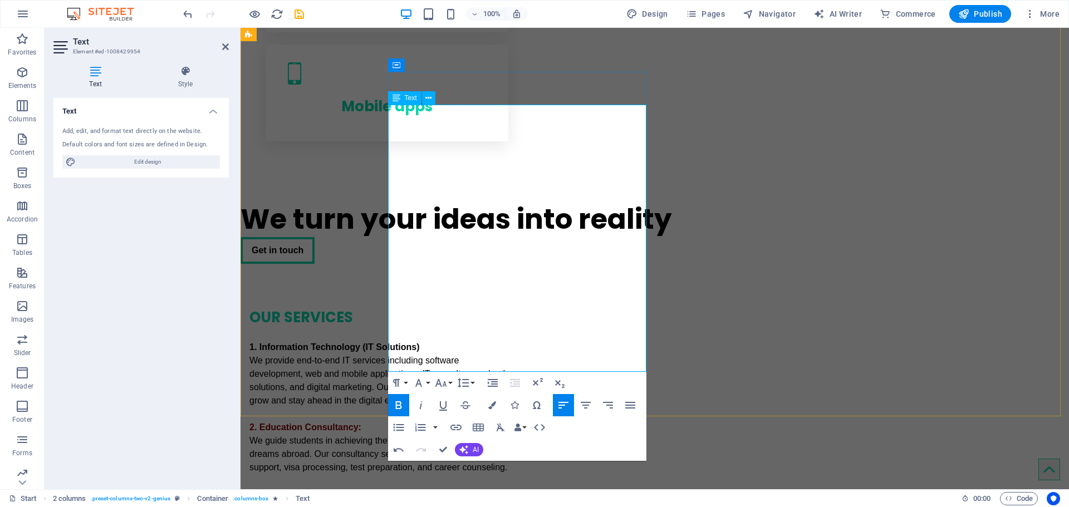
click at [406, 343] on strong "1. Information Technology (IT Solutions)" at bounding box center [335, 347] width 170 height 9
click at [491, 403] on icon "button" at bounding box center [492, 406] width 8 height 8
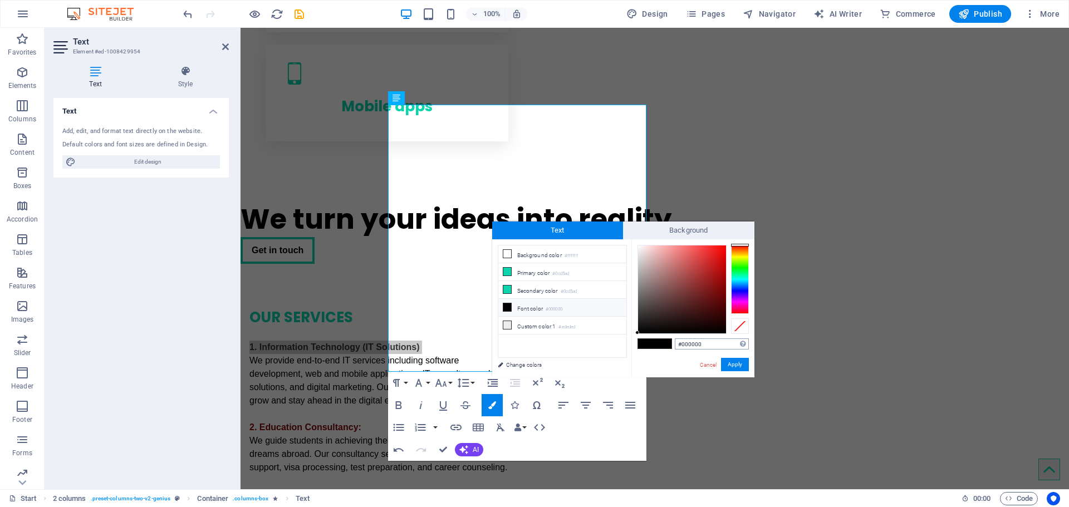
click at [688, 347] on input "#000000" at bounding box center [712, 344] width 74 height 11
type input "#810505"
click at [732, 368] on button "Apply" at bounding box center [735, 364] width 28 height 13
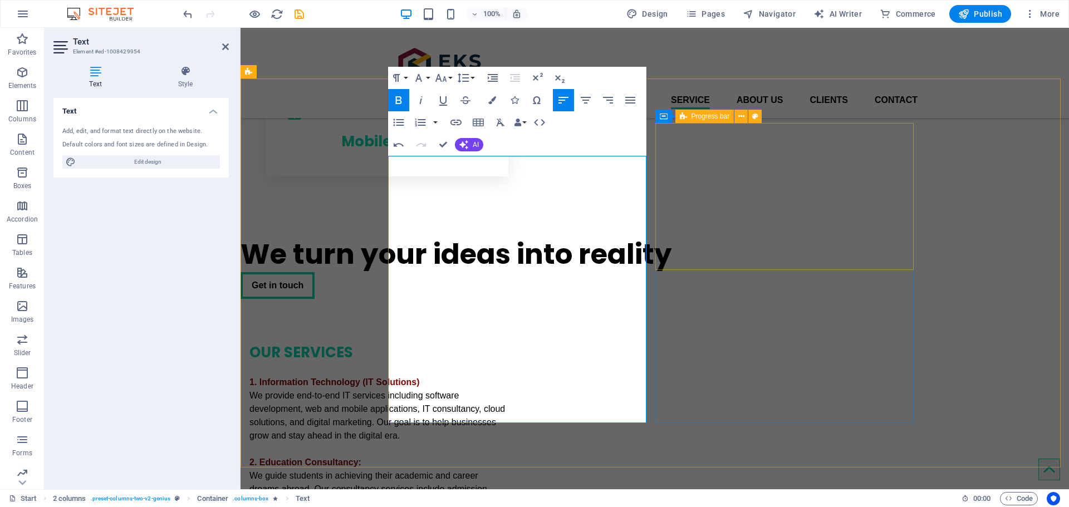
scroll to position [490, 0]
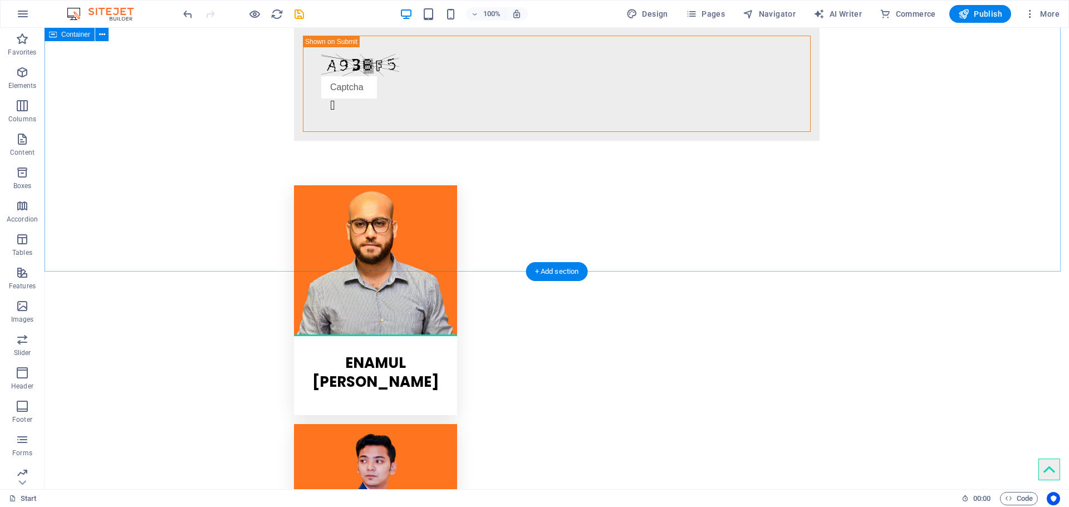
scroll to position [2628, 0]
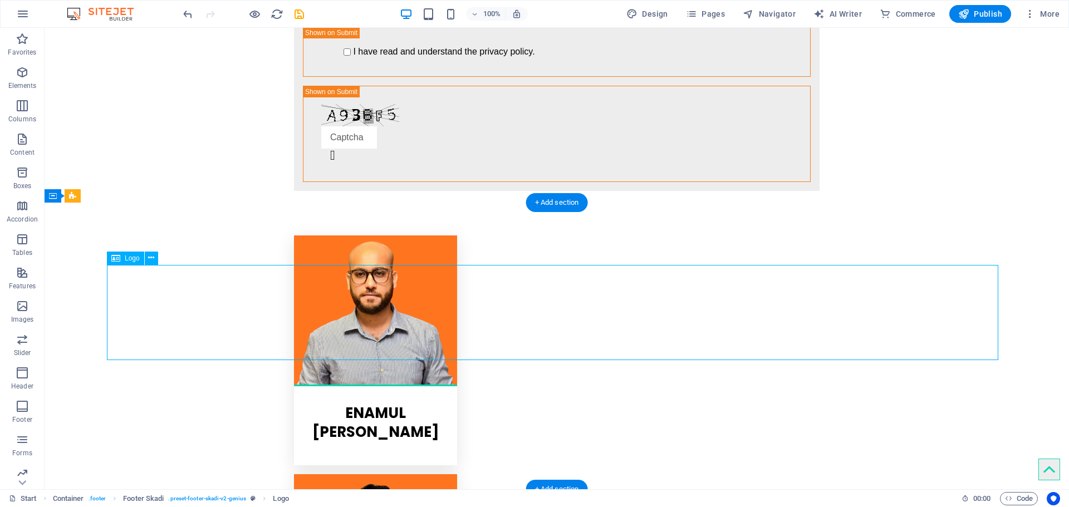
select select "px"
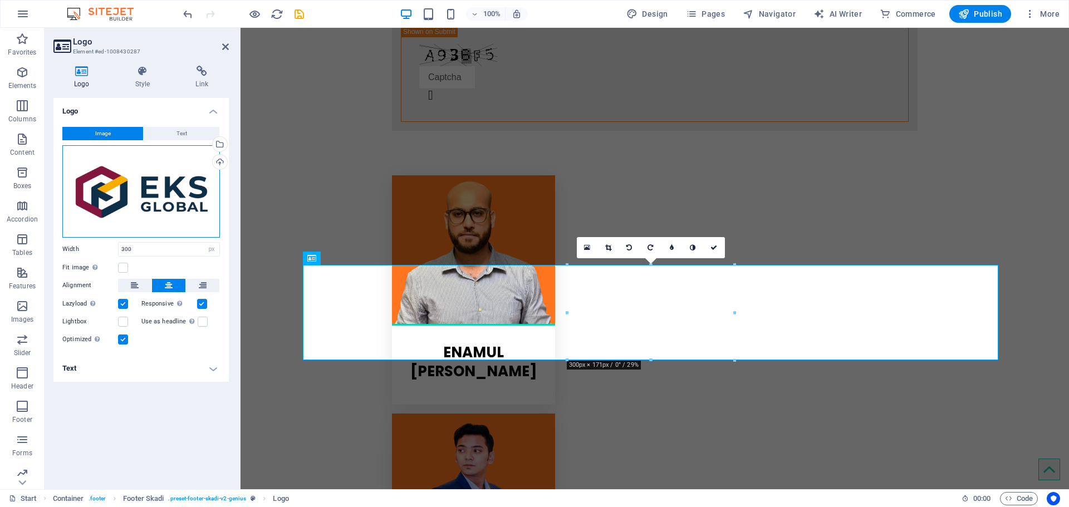
click at [168, 187] on div "Drag files here, click to choose files or select files from Files or our free s…" at bounding box center [141, 191] width 158 height 92
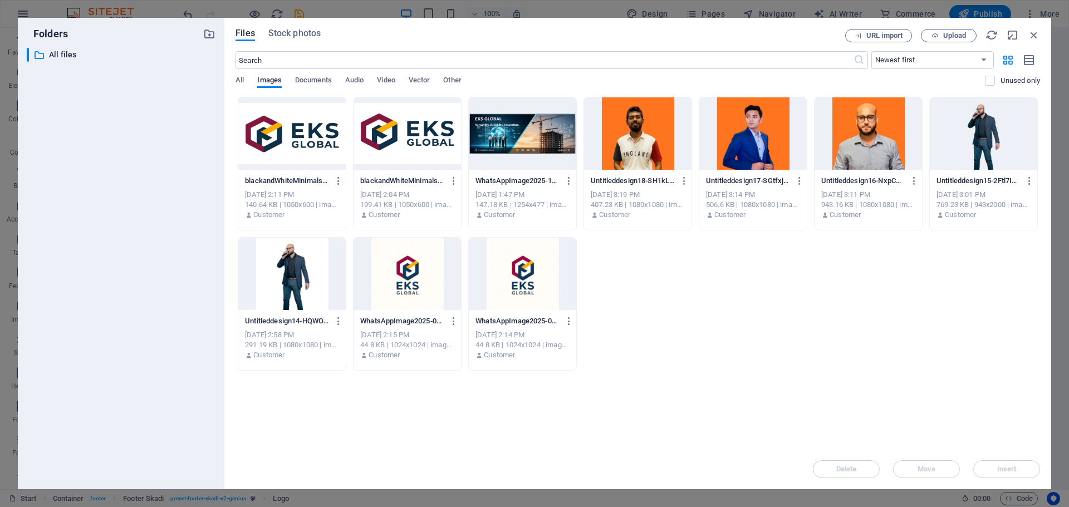
click at [168, 187] on div "​ All files All files" at bounding box center [121, 264] width 189 height 433
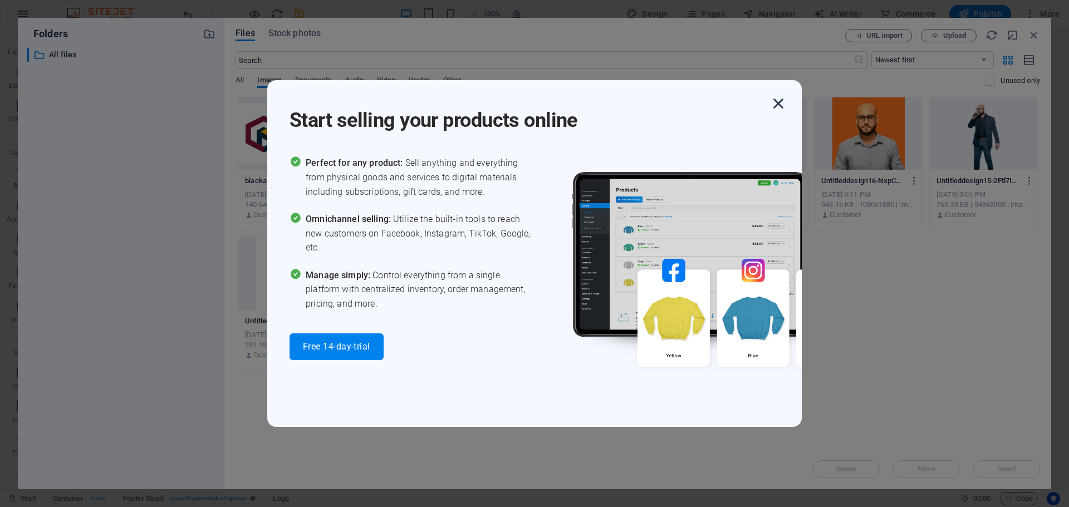
click at [783, 99] on icon "button" at bounding box center [779, 104] width 20 height 20
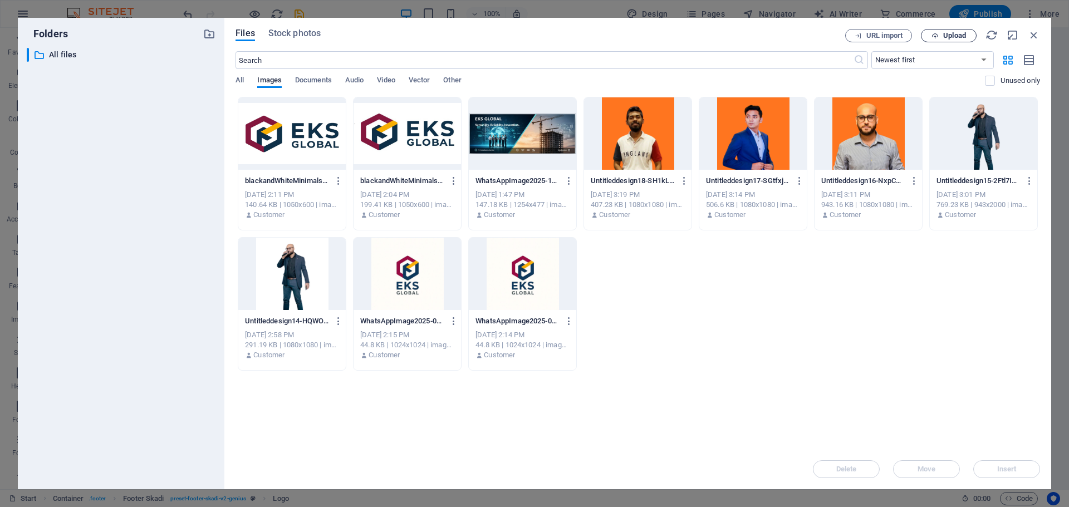
click at [945, 38] on span "Upload" at bounding box center [955, 35] width 23 height 7
click at [942, 36] on span "Upload" at bounding box center [949, 35] width 46 height 7
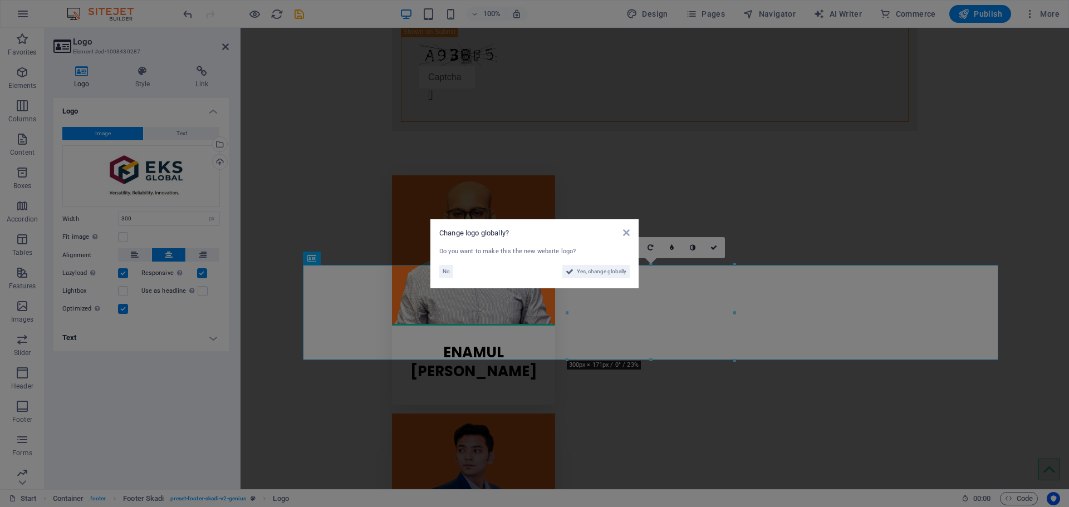
scroll to position [2520, 0]
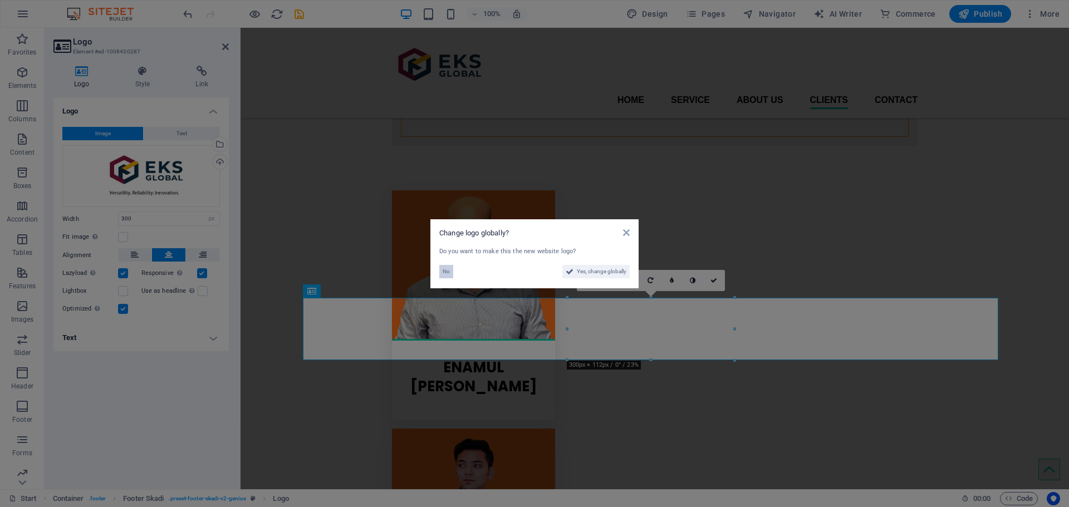
click at [449, 272] on span "No" at bounding box center [446, 271] width 7 height 13
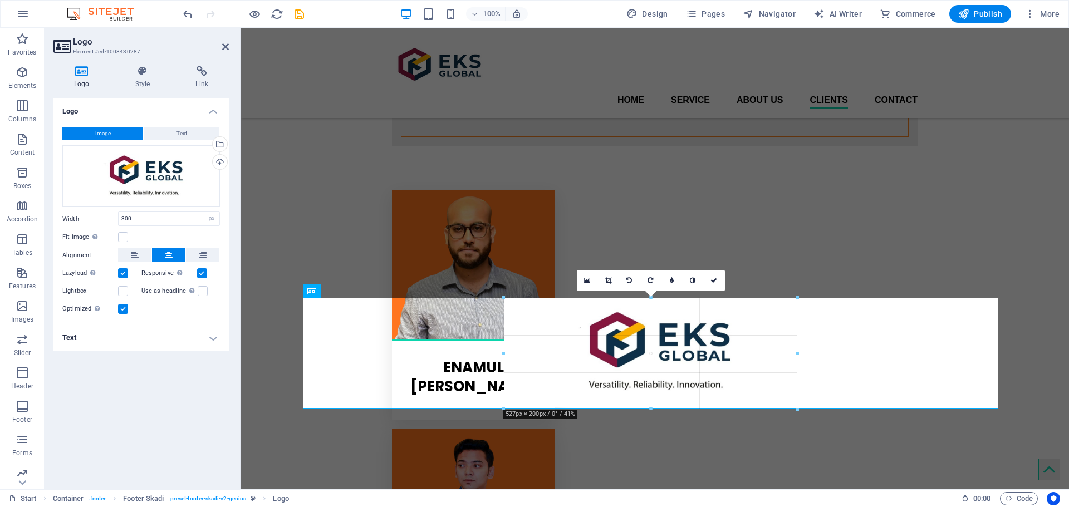
drag, startPoint x: 566, startPoint y: 297, endPoint x: 200, endPoint y: 255, distance: 368.9
type input "527"
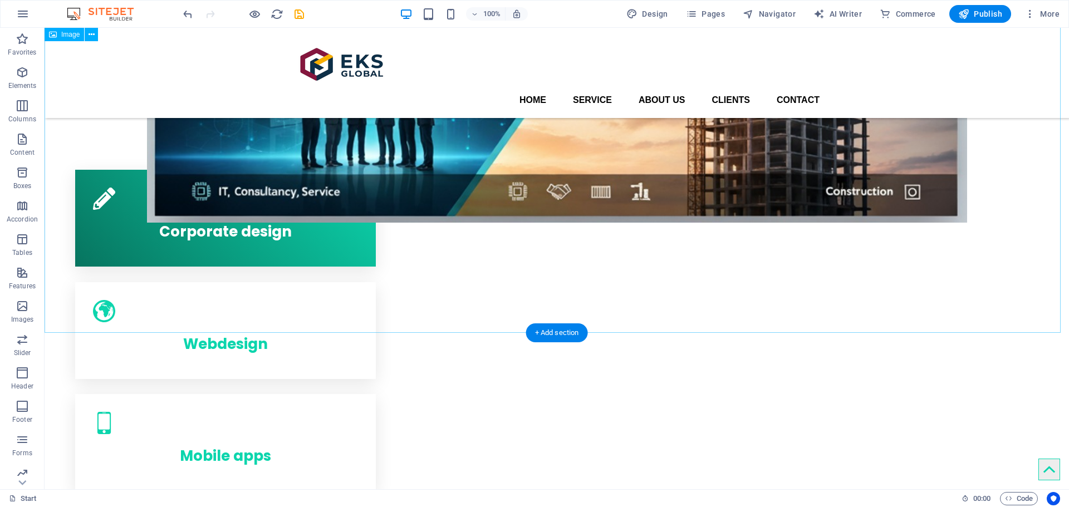
scroll to position [0, 0]
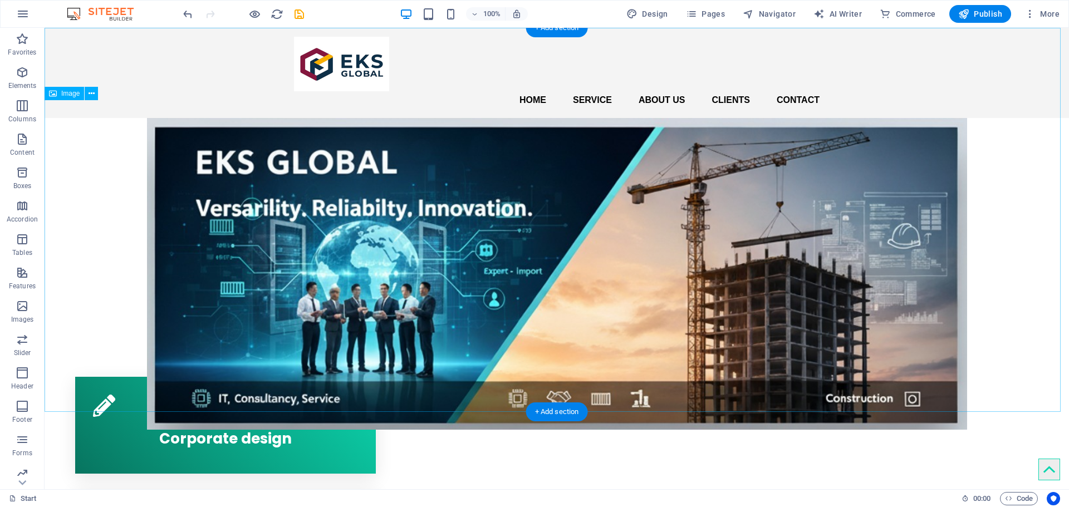
click at [505, 217] on figure at bounding box center [557, 274] width 1025 height 312
select select "px"
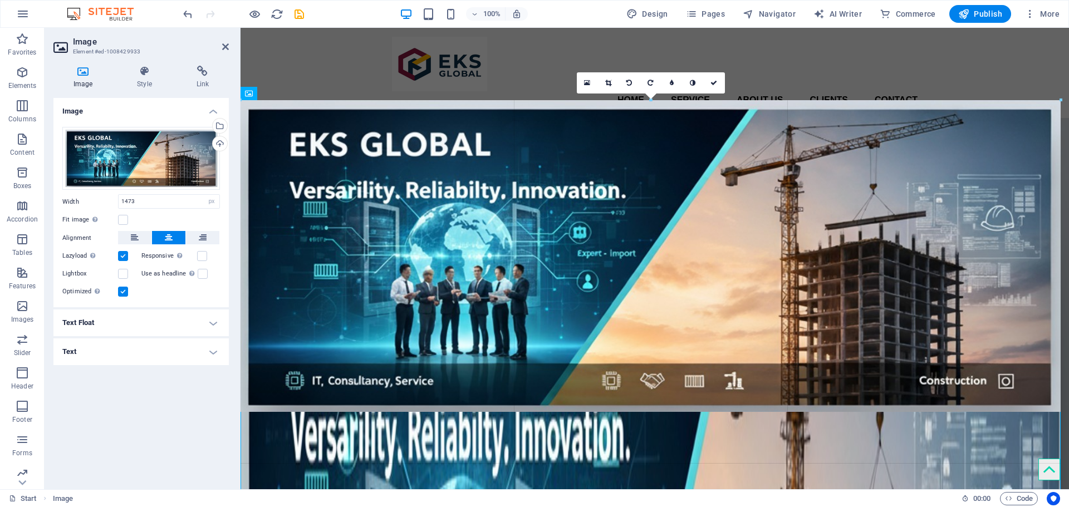
drag, startPoint x: 1061, startPoint y: 101, endPoint x: 1069, endPoint y: -67, distance: 168.4
click at [1069, 0] on html "eksglobal.net Start Favorites Elements Columns Content Boxes Accordion Tables F…" at bounding box center [534, 253] width 1069 height 507
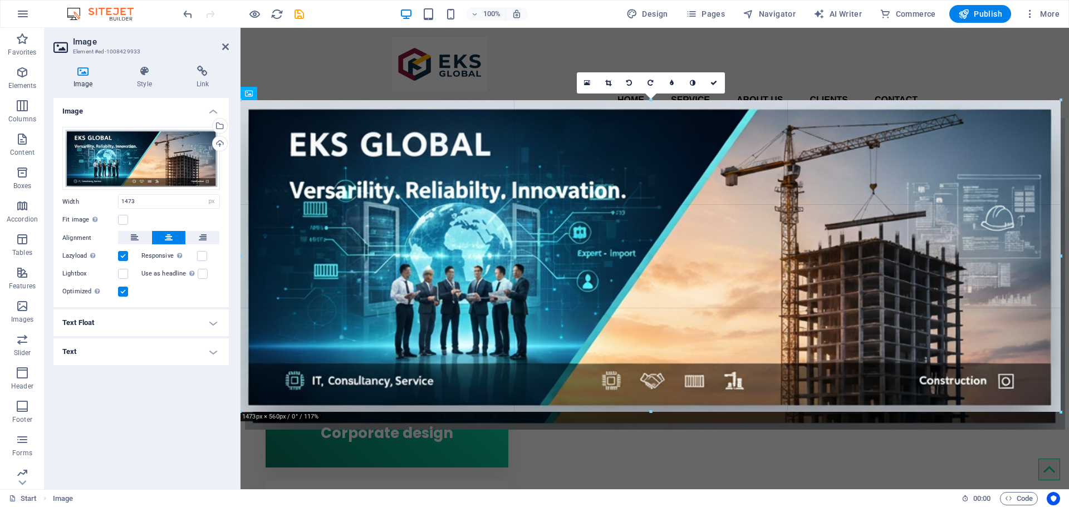
drag, startPoint x: 819, startPoint y: 70, endPoint x: 1057, endPoint y: 101, distance: 239.9
click at [1057, 101] on div "180 170 160 150 140 130 120 110 100 90 80 70 60 50 40 30 20 10 0 -10 -20 -30 -4…" at bounding box center [651, 256] width 820 height 312
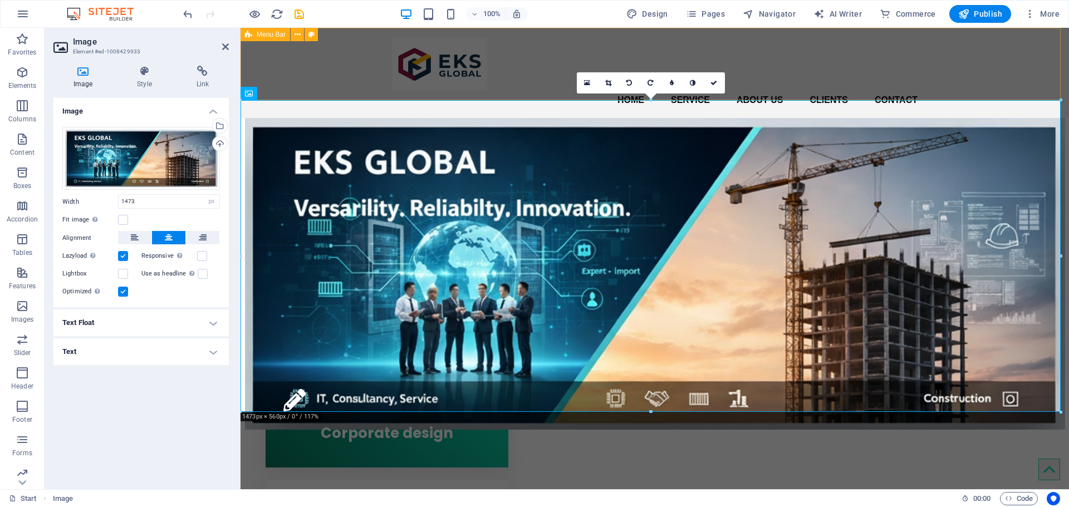
click at [921, 74] on div "Home Service About us Clients Contact Menu" at bounding box center [655, 73] width 829 height 90
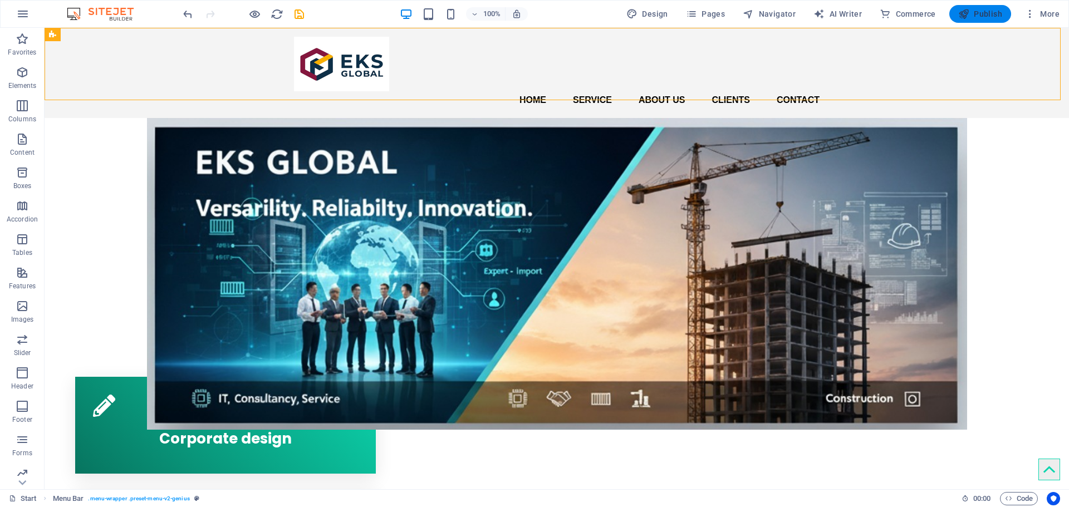
click at [960, 14] on icon "button" at bounding box center [964, 13] width 11 height 11
checkbox input "false"
